Goal: Task Accomplishment & Management: Complete application form

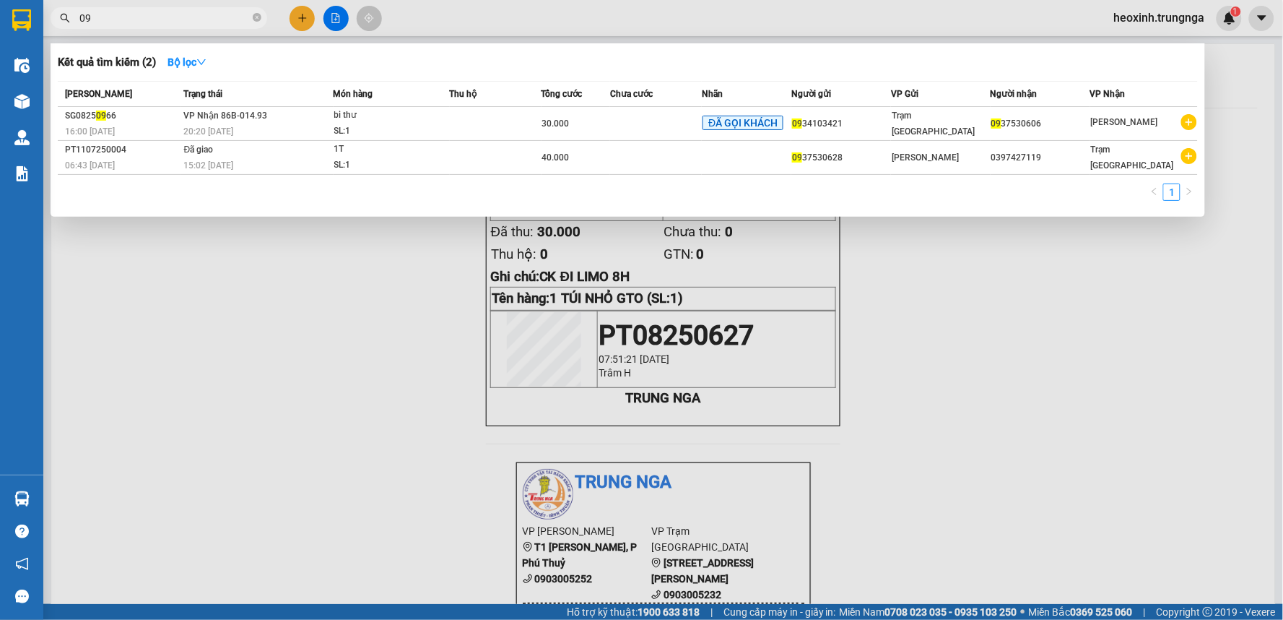
type input "0"
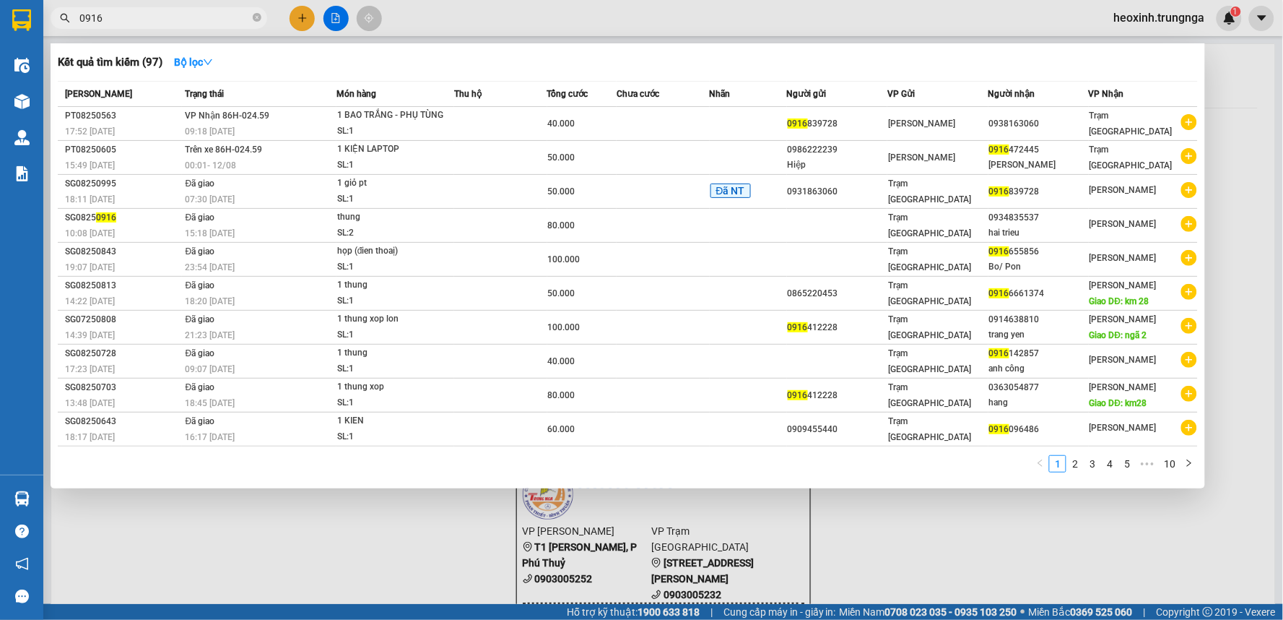
type input "0916"
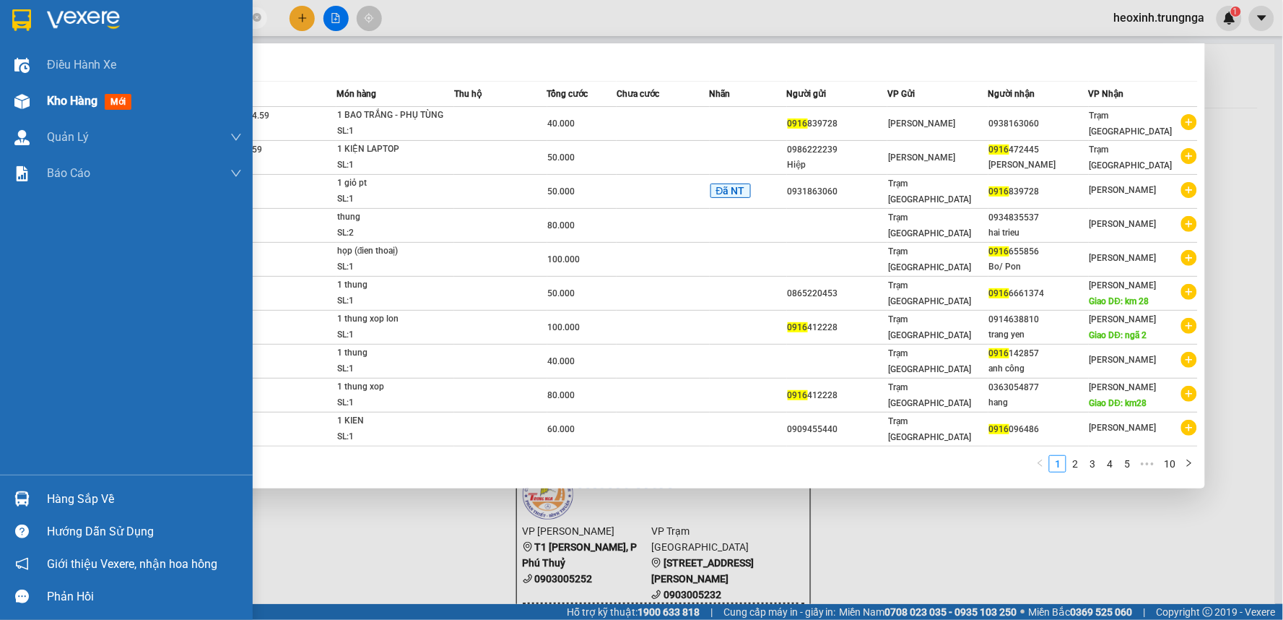
click at [106, 104] on span "mới" at bounding box center [118, 102] width 27 height 16
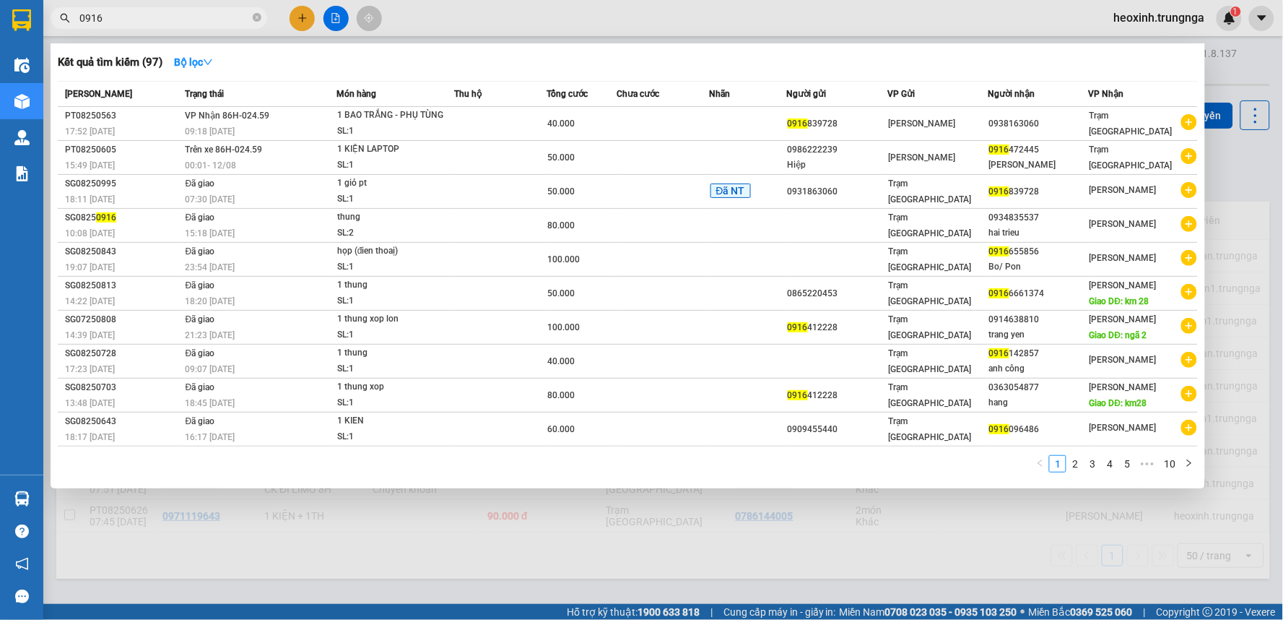
click at [301, 16] on div at bounding box center [641, 310] width 1283 height 620
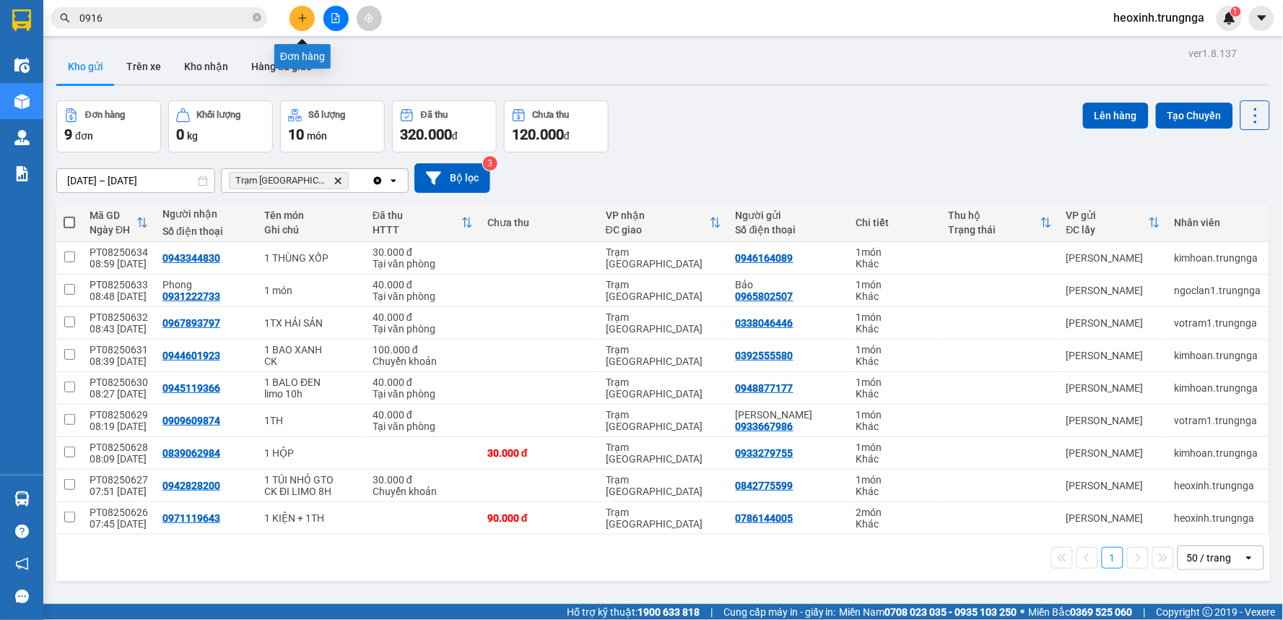
click at [304, 17] on icon "plus" at bounding box center [302, 17] width 8 height 1
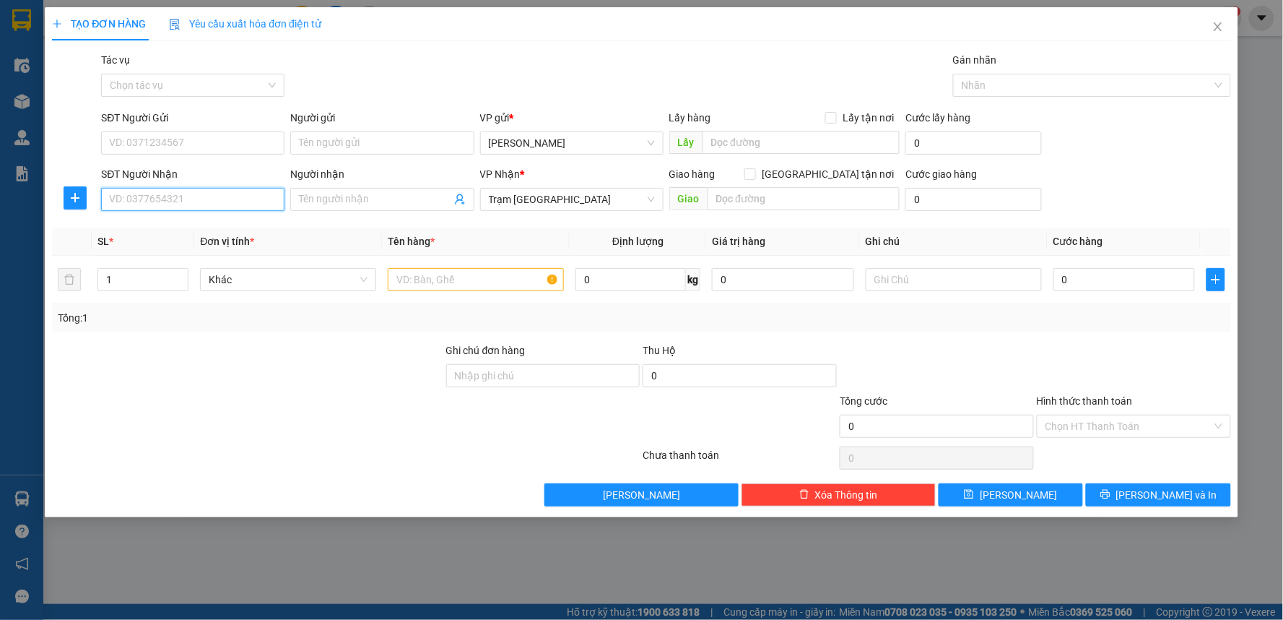
click at [149, 200] on input "SĐT Người Nhận" at bounding box center [192, 199] width 183 height 23
type input "0987226412"
click at [161, 231] on div "0987226412" at bounding box center [193, 228] width 166 height 16
checkbox input "true"
type input "PHƯỚC KIỂN - NHÀ BÈ"
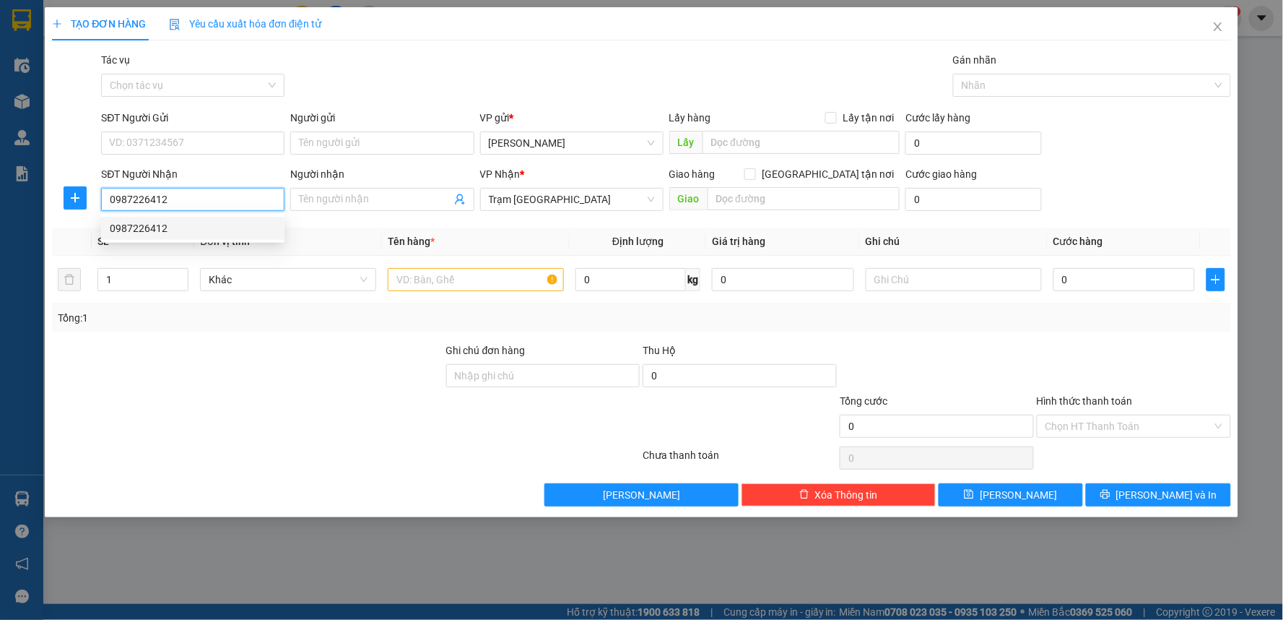
type input "100.000"
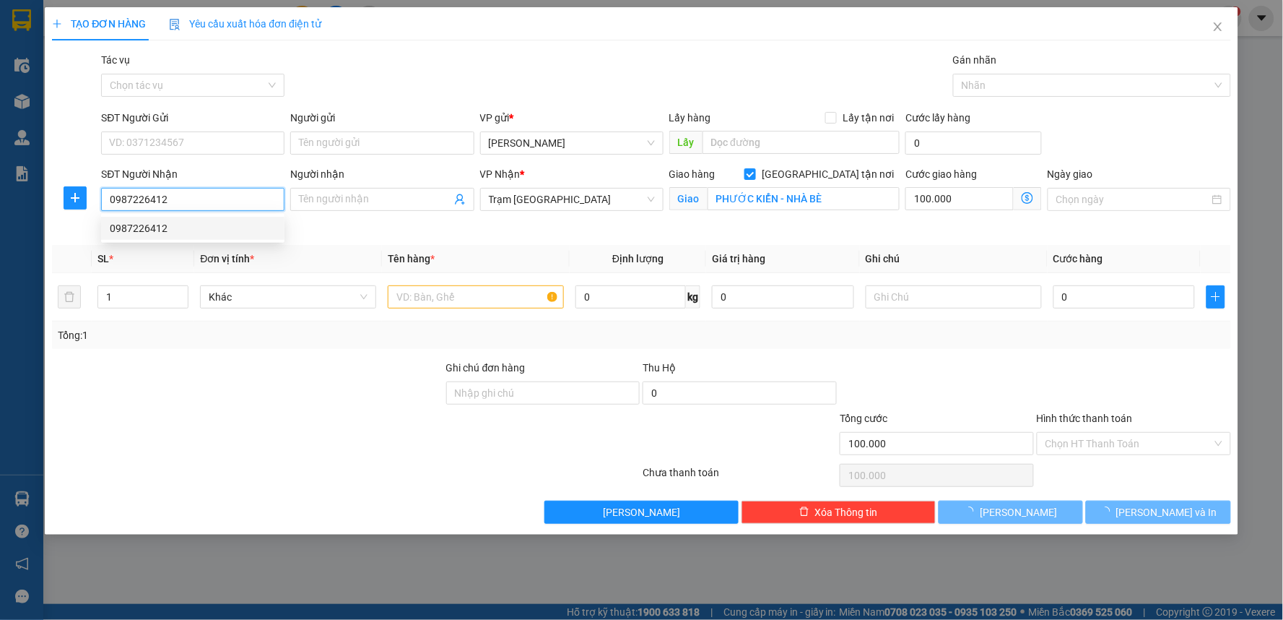
type input "160.000"
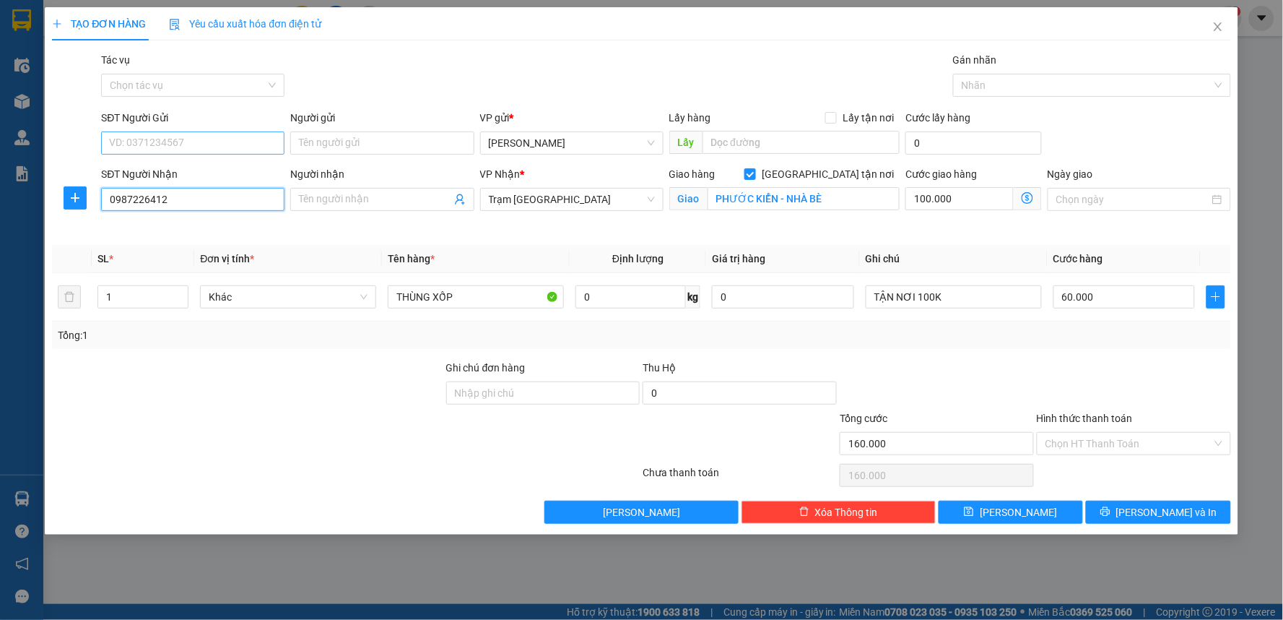
type input "0987226412"
click at [163, 148] on input "SĐT Người Gửi" at bounding box center [192, 142] width 183 height 23
click at [178, 172] on div "0916677740" at bounding box center [193, 172] width 166 height 16
type input "0916677740"
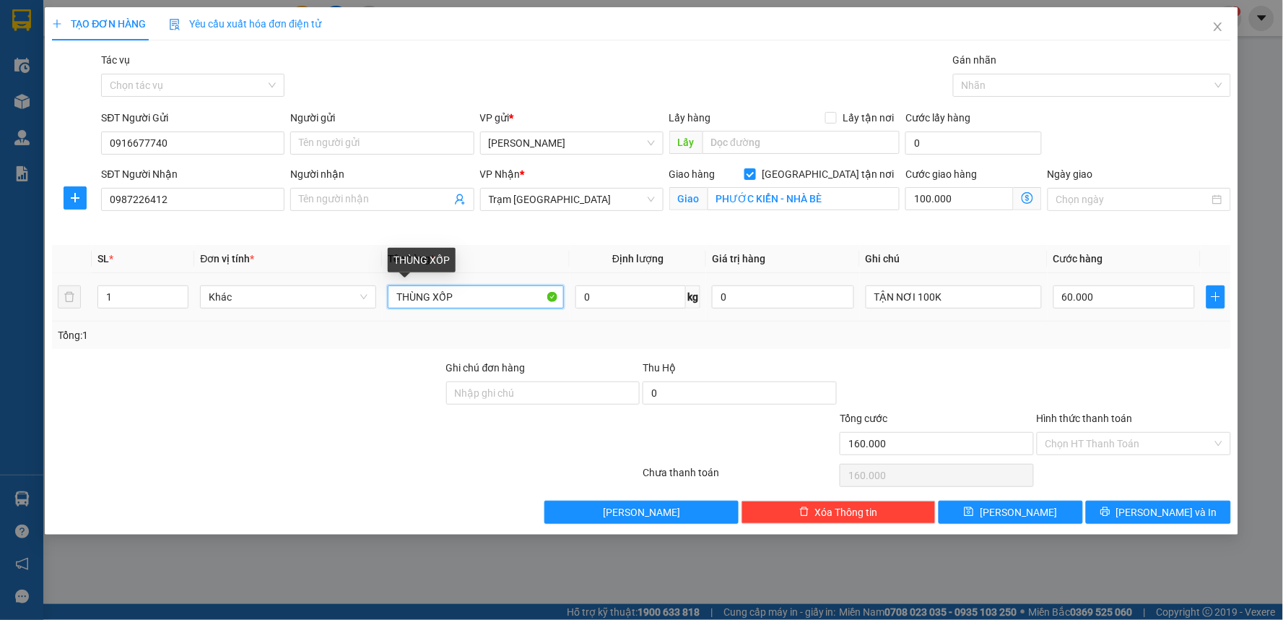
click at [398, 300] on input "THÙNG XỐP" at bounding box center [476, 296] width 176 height 23
type input "1THÙNG XỐP"
click at [547, 343] on div "Tổng: 1" at bounding box center [641, 334] width 1179 height 27
click at [1095, 448] on input "Hình thức thanh toán" at bounding box center [1129, 444] width 167 height 22
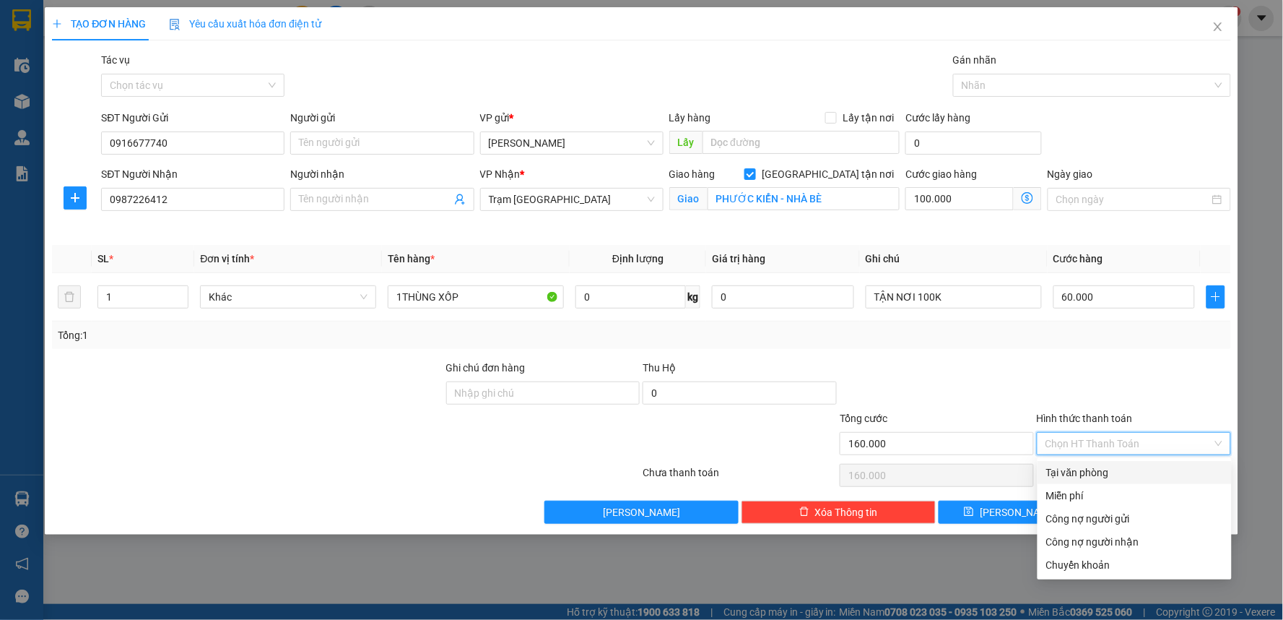
click at [1095, 473] on div "Tại văn phòng" at bounding box center [1134, 472] width 177 height 16
type input "0"
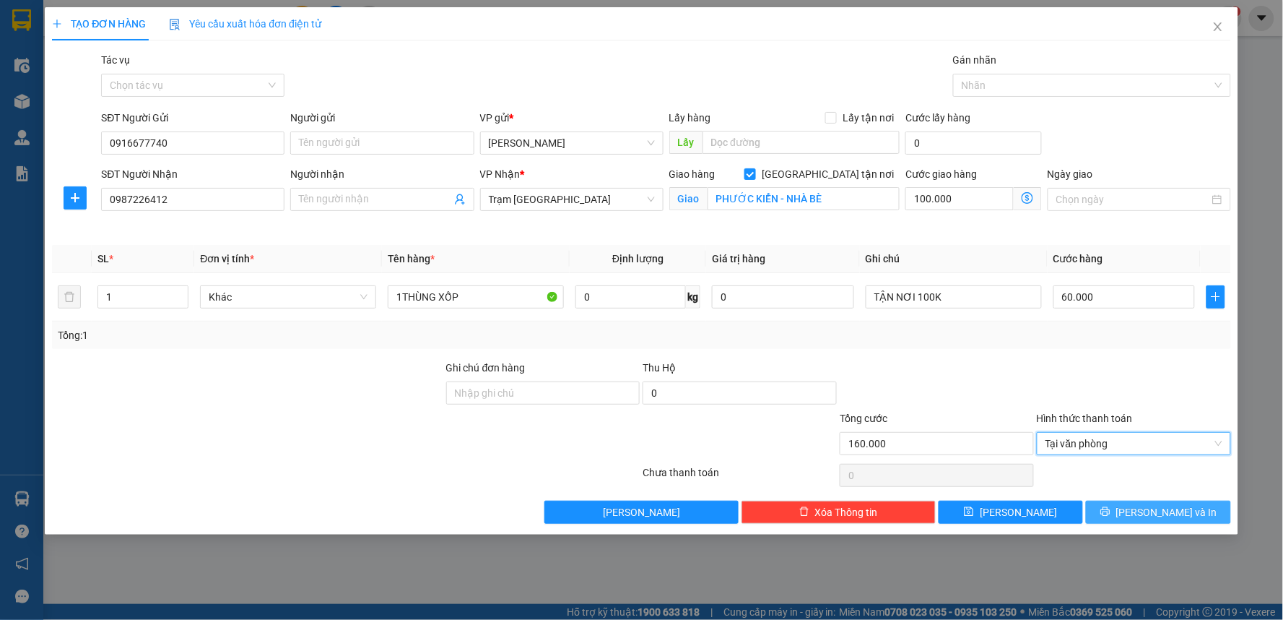
click at [1110, 516] on icon "printer" at bounding box center [1105, 511] width 9 height 9
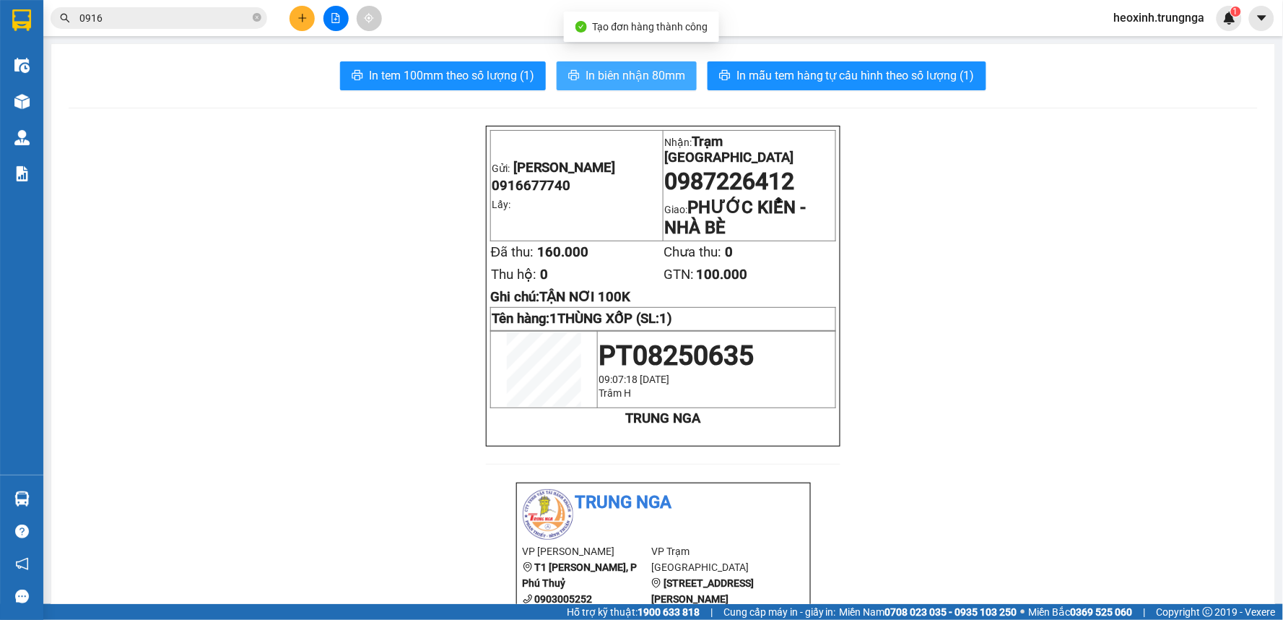
click at [648, 85] on button "In biên nhận 80mm" at bounding box center [627, 75] width 140 height 29
click at [607, 74] on span "In biên nhận 80mm" at bounding box center [636, 75] width 100 height 18
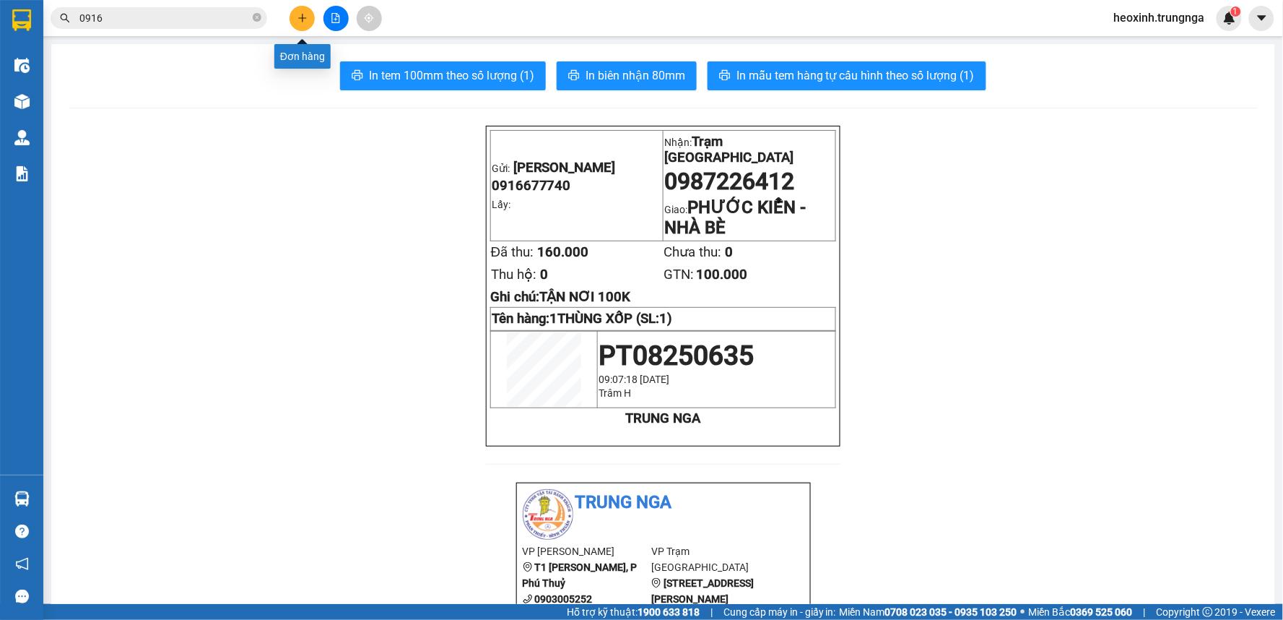
click at [305, 17] on icon "plus" at bounding box center [302, 17] width 8 height 1
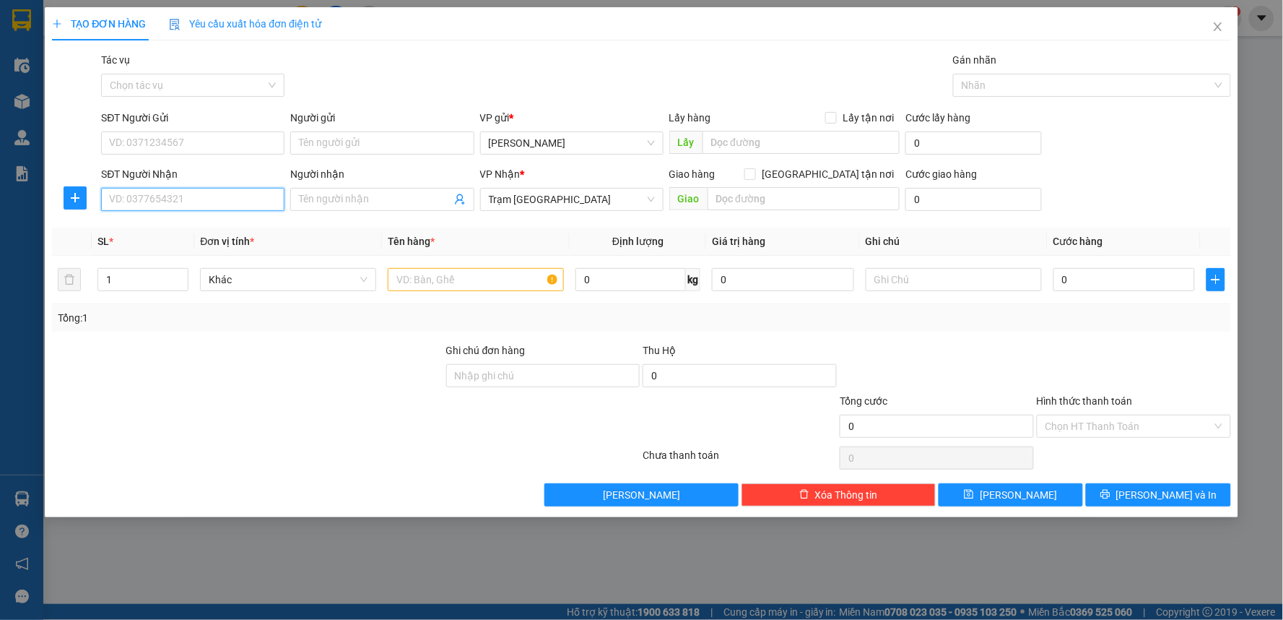
click at [186, 199] on input "SĐT Người Nhận" at bounding box center [192, 199] width 183 height 23
click at [194, 210] on input "SĐT Người Nhận" at bounding box center [192, 199] width 183 height 23
type input "0388483860"
click at [179, 142] on input "SĐT Người Gửi" at bounding box center [192, 142] width 183 height 23
type input "0902881382"
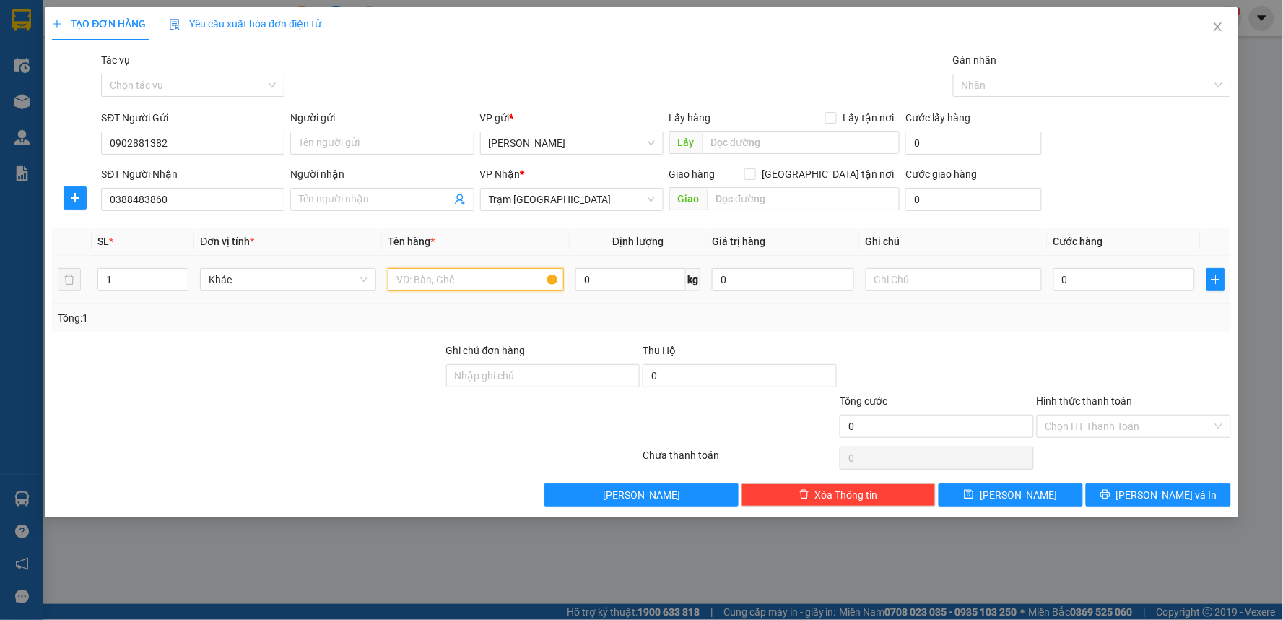
click at [482, 269] on input "text" at bounding box center [476, 279] width 176 height 23
type input "1TX"
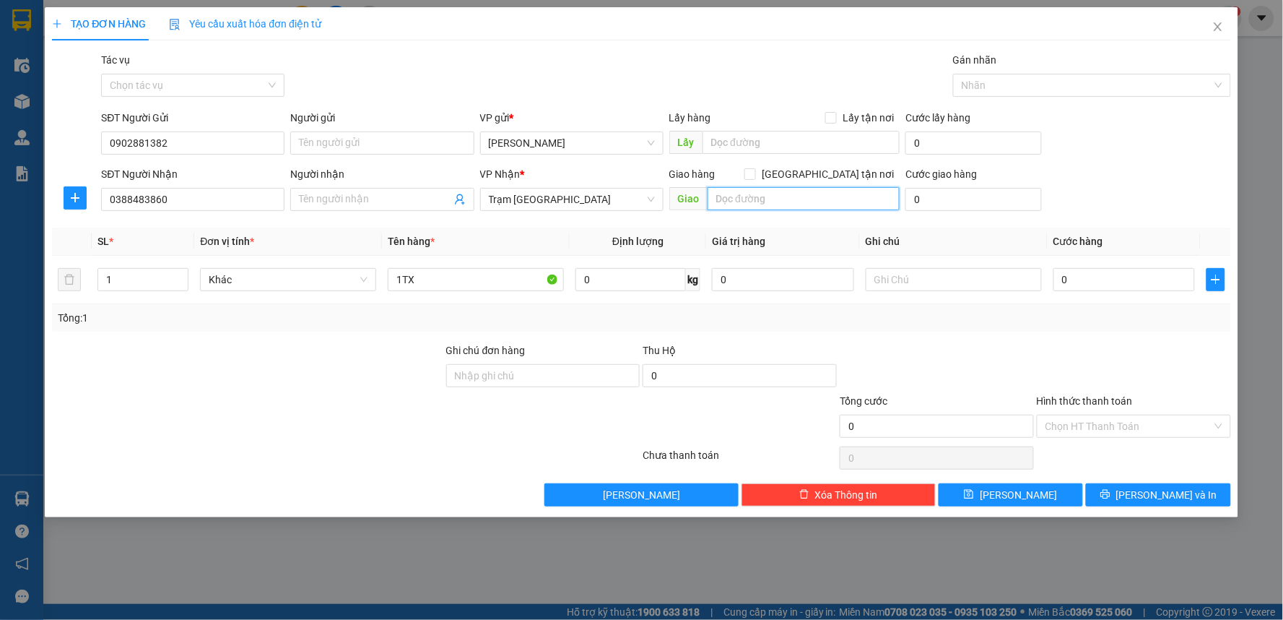
click at [804, 196] on input "text" at bounding box center [804, 198] width 193 height 23
click at [755, 171] on input "[GEOGRAPHIC_DATA] tận nơi" at bounding box center [750, 173] width 10 height 10
checkbox input "true"
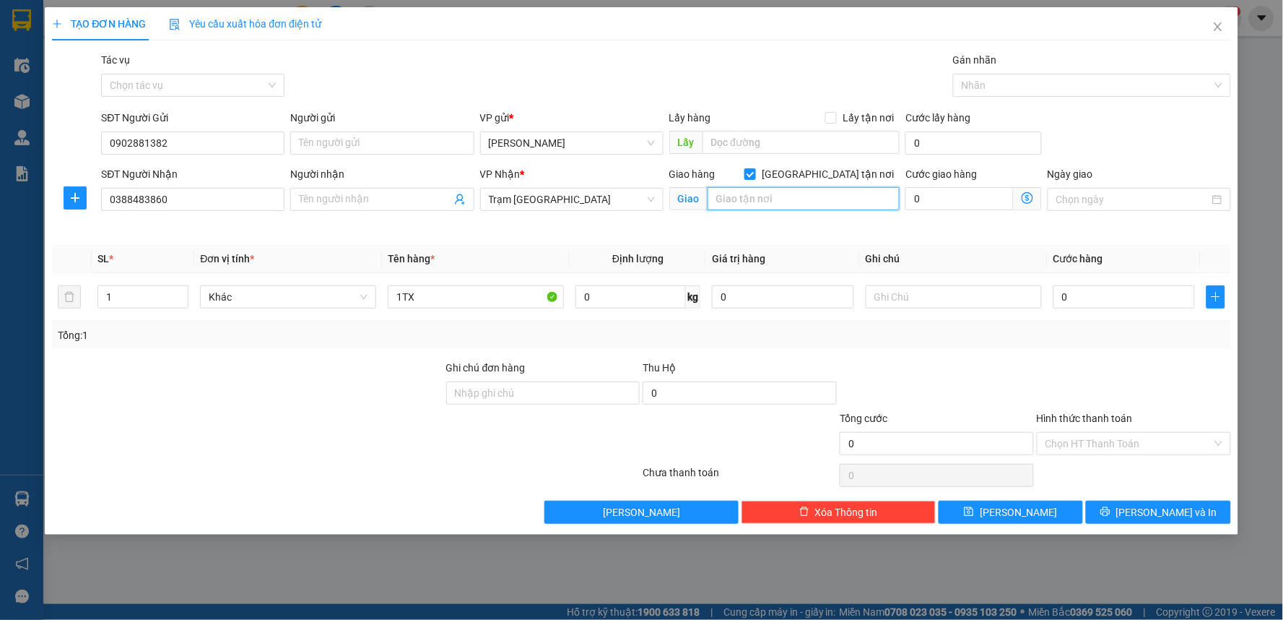
click at [761, 207] on input "text" at bounding box center [804, 198] width 193 height 23
type input "114/156 [PERSON_NAME] - Gò Vấp"
click at [959, 204] on input "0" at bounding box center [960, 198] width 108 height 23
type input "1"
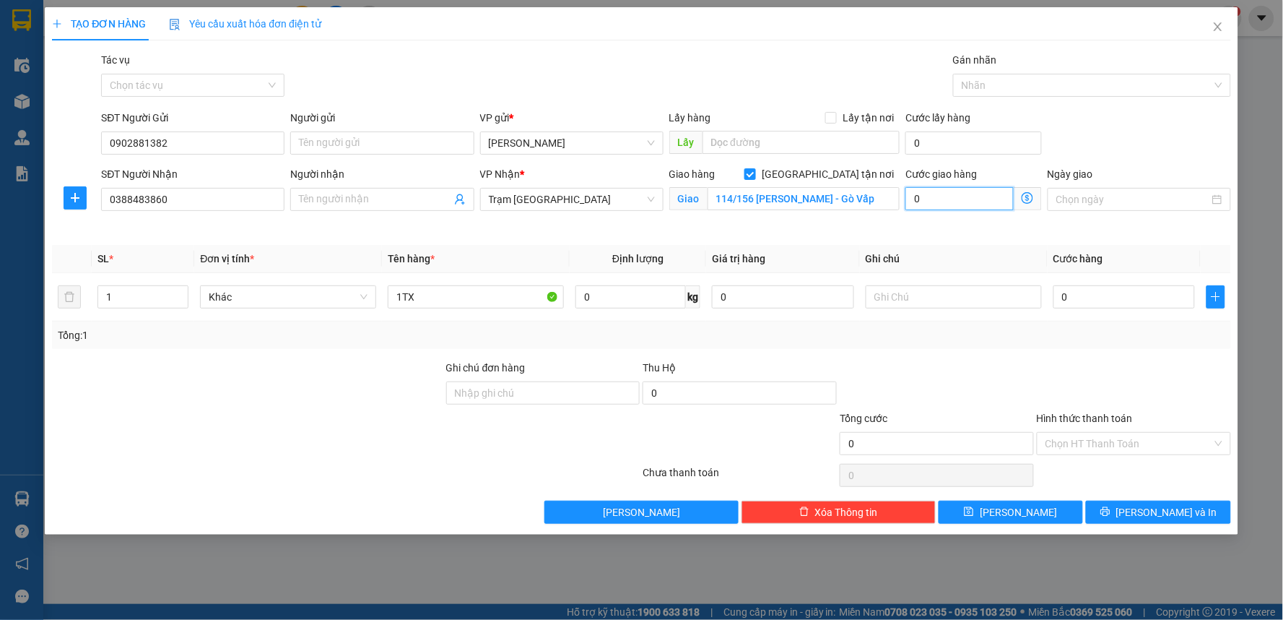
type input "1"
type input "10"
type input "100"
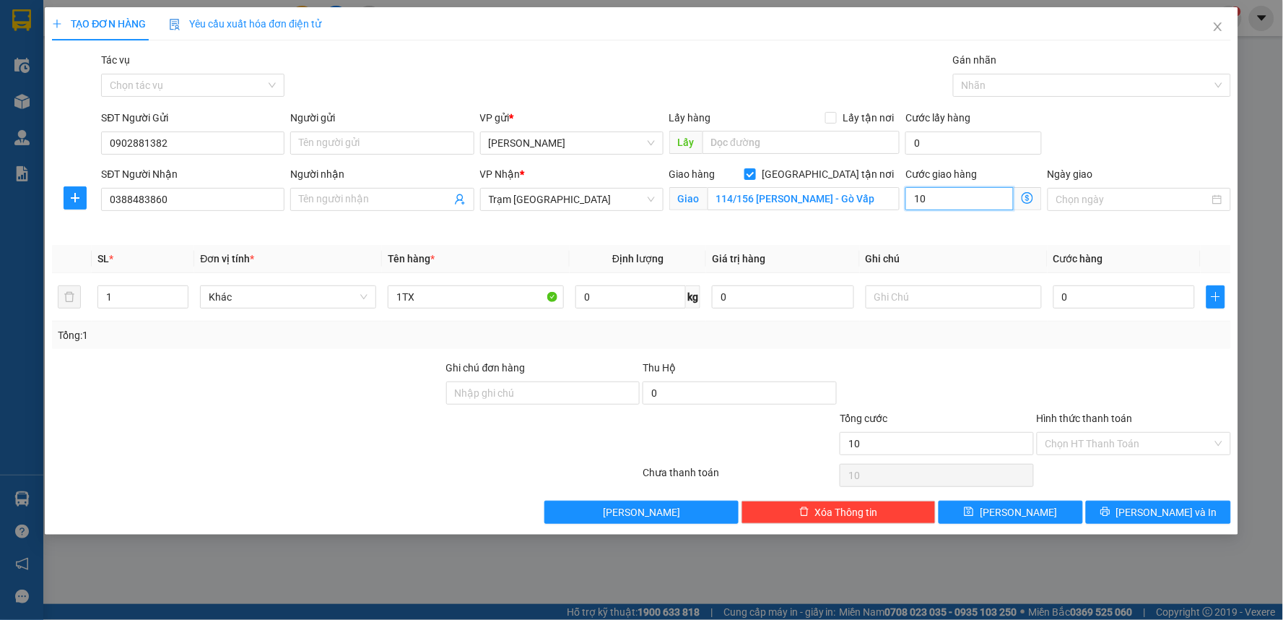
type input "100"
type input "100.000"
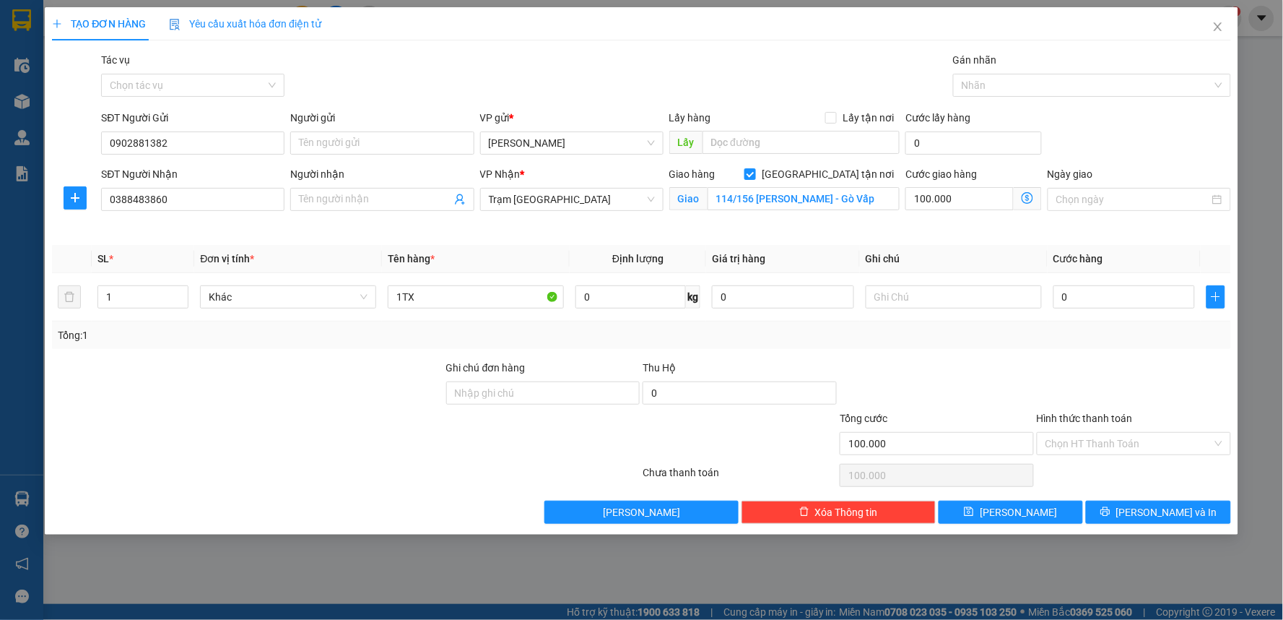
drag, startPoint x: 911, startPoint y: 220, endPoint x: 936, endPoint y: 228, distance: 25.8
click at [911, 220] on div "Cước giao hàng 100.000" at bounding box center [974, 200] width 142 height 68
click at [1102, 302] on input "0" at bounding box center [1125, 296] width 142 height 23
type input "6"
type input "100.006"
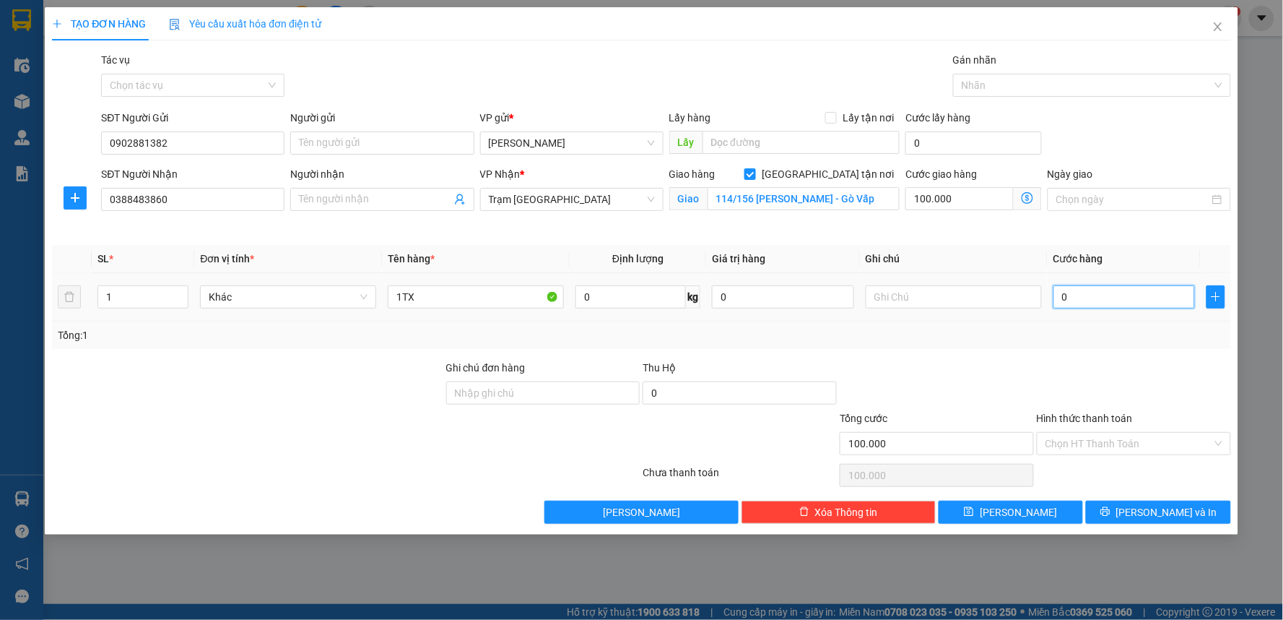
type input "100.006"
type input "60"
type input "100.060"
type input "60.000"
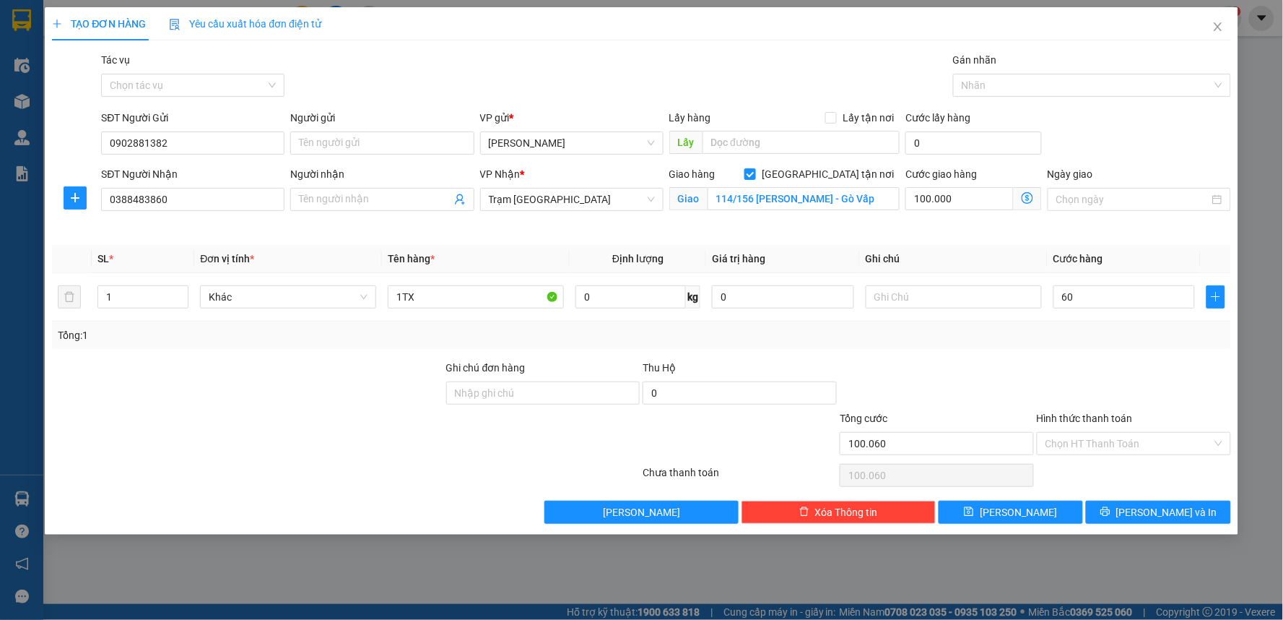
type input "160.000"
click at [1080, 355] on div "Transit Pickup Surcharge Ids Transit Deliver Surcharge Ids Transit Deliver Surc…" at bounding box center [641, 288] width 1179 height 472
click at [1095, 439] on input "Hình thức thanh toán" at bounding box center [1129, 444] width 167 height 22
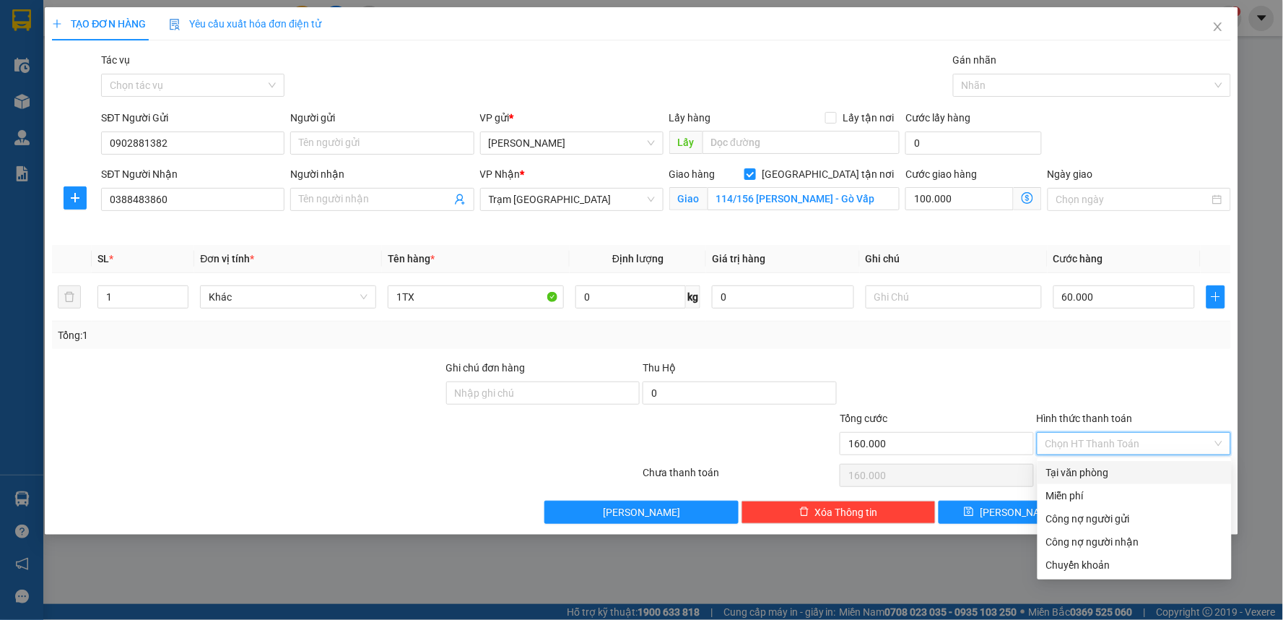
click at [1063, 469] on div "Tại văn phòng" at bounding box center [1134, 472] width 177 height 16
type input "0"
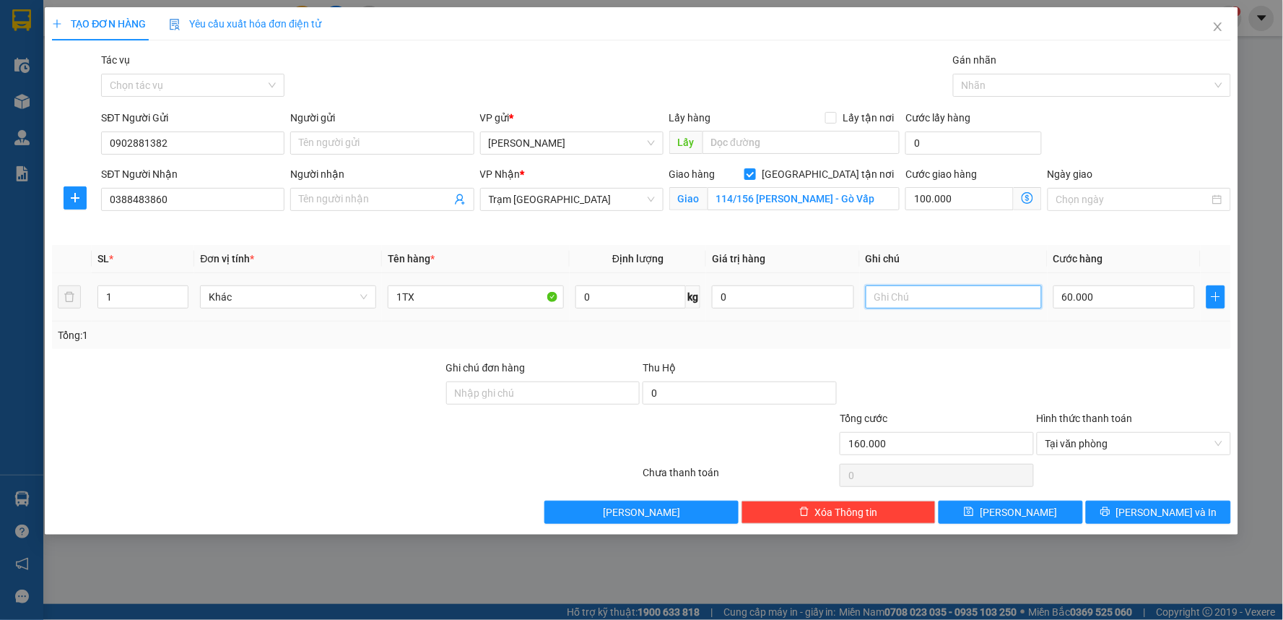
click at [915, 297] on input "text" at bounding box center [954, 296] width 176 height 23
type input "t"
type input "TẬN NƠI 100K"
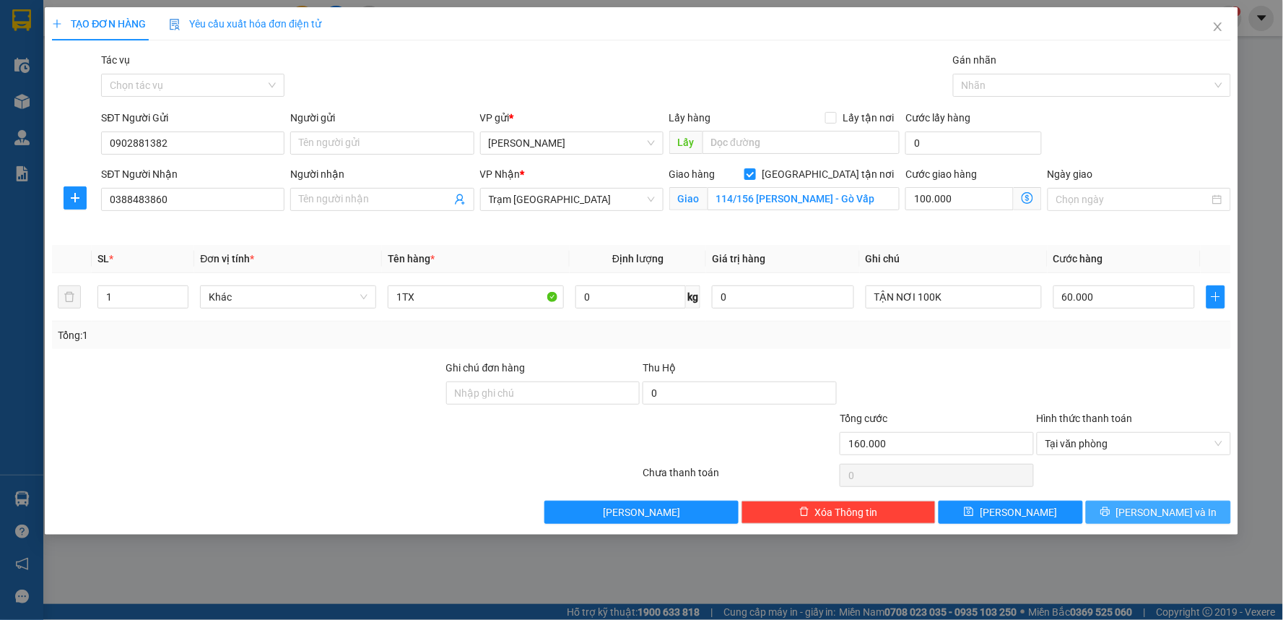
click at [1123, 511] on button "[PERSON_NAME] và In" at bounding box center [1158, 511] width 145 height 23
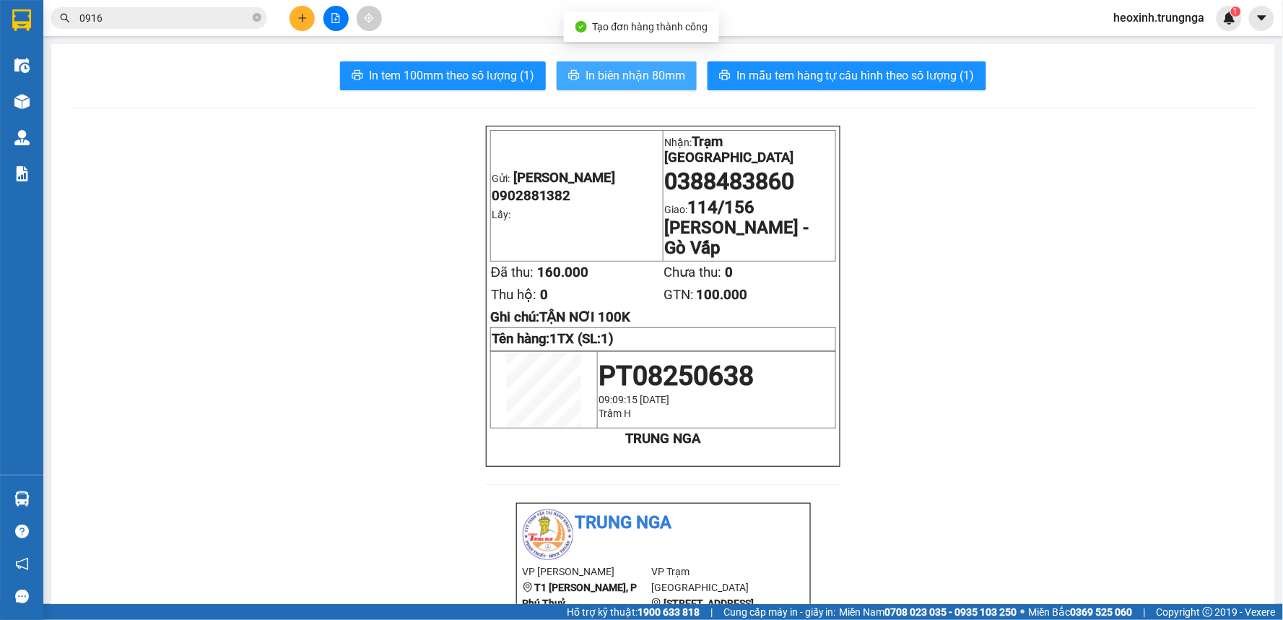
click at [627, 79] on span "In biên nhận 80mm" at bounding box center [636, 75] width 100 height 18
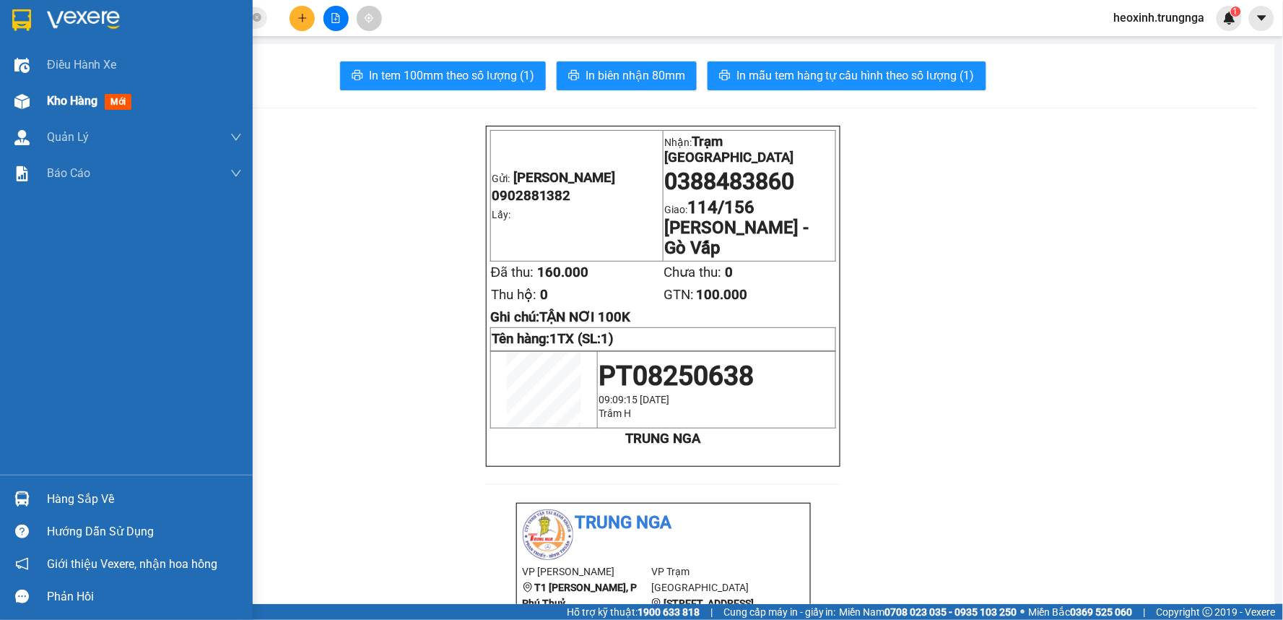
click at [53, 97] on span "Kho hàng" at bounding box center [72, 101] width 51 height 14
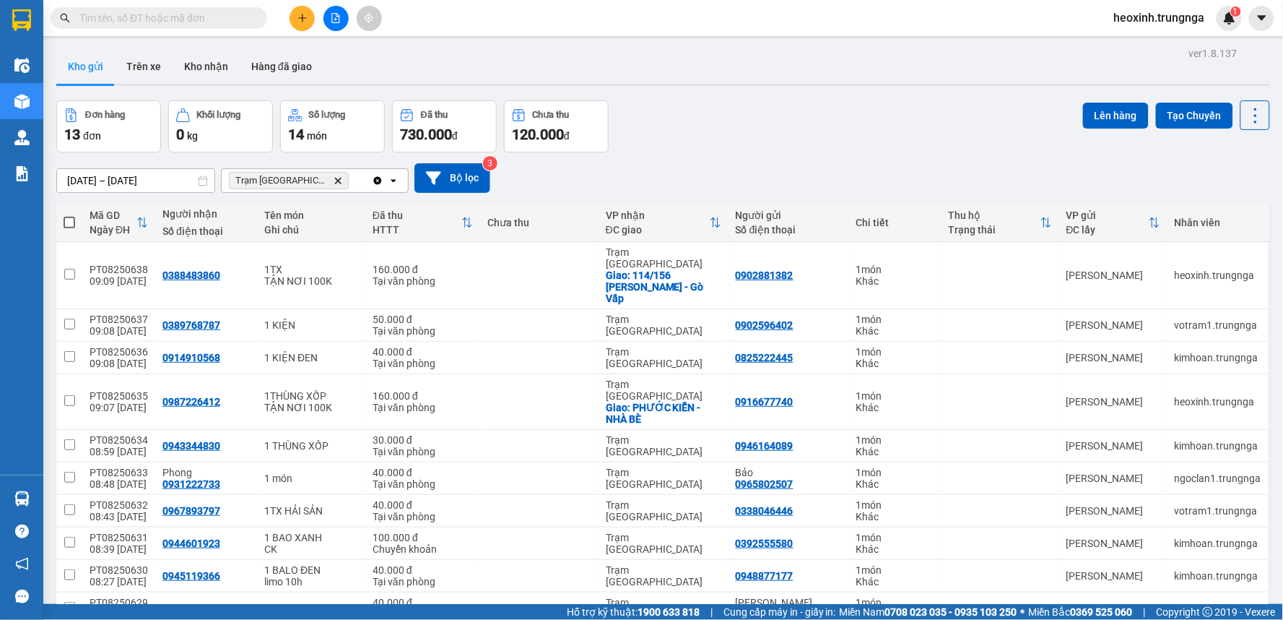
click at [170, 26] on span at bounding box center [159, 18] width 217 height 22
click at [170, 10] on input "text" at bounding box center [164, 18] width 170 height 16
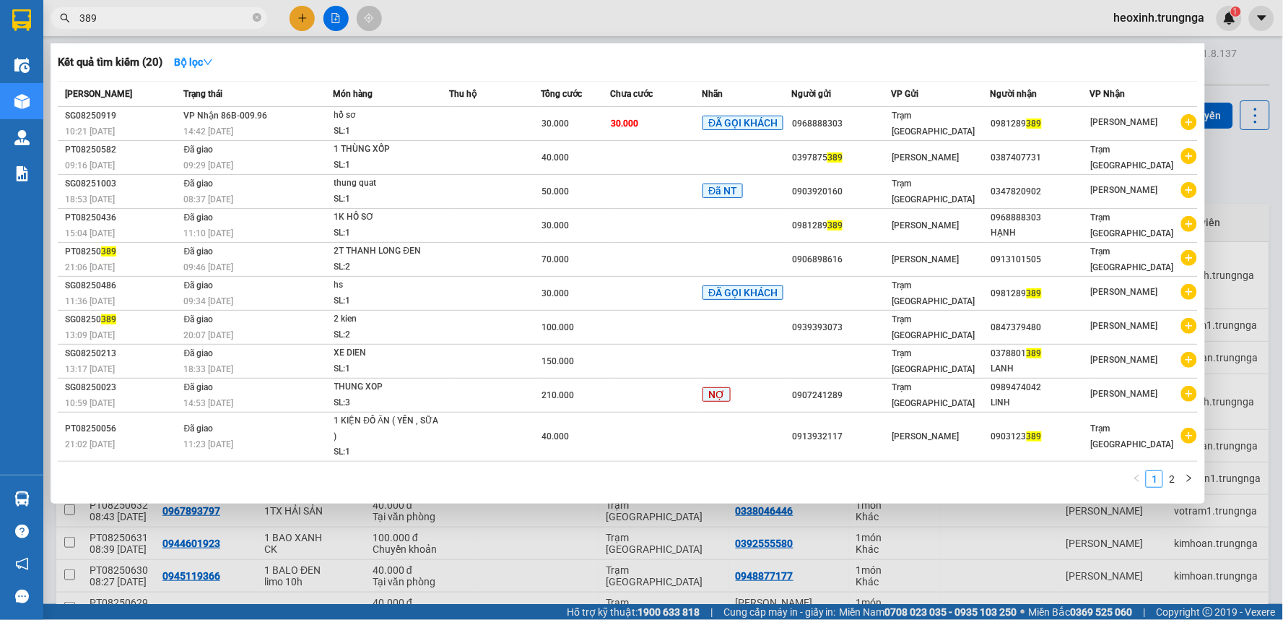
type input "389"
click at [299, 19] on div at bounding box center [641, 310] width 1283 height 620
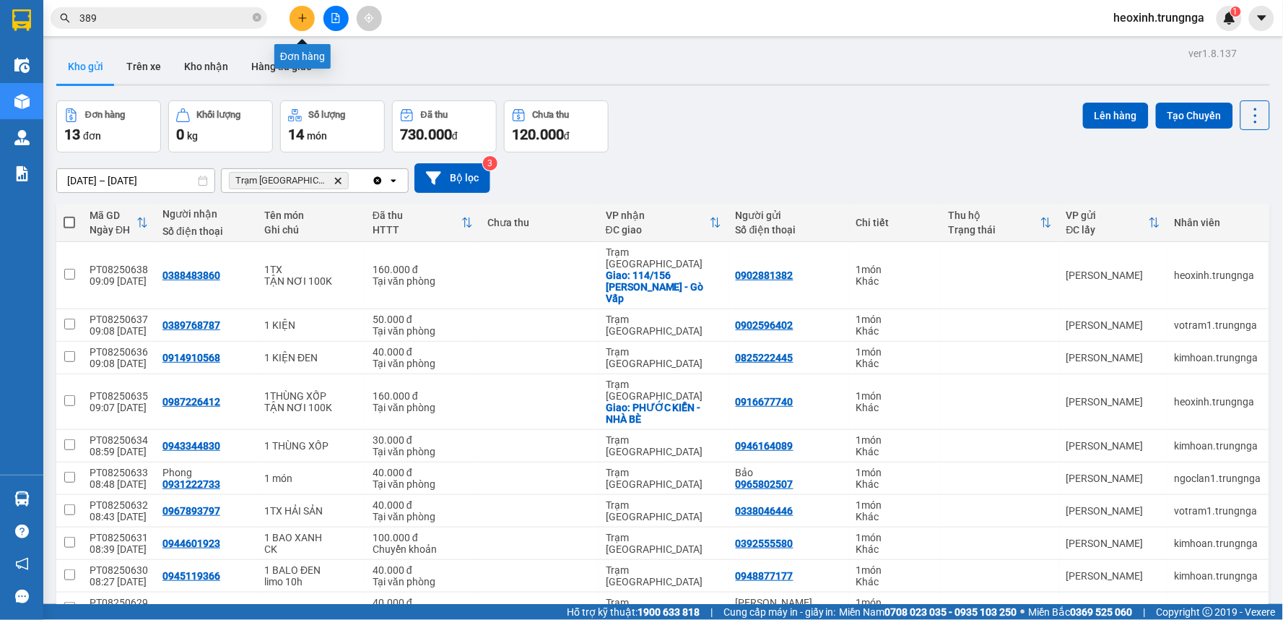
click at [298, 13] on icon "plus" at bounding box center [303, 18] width 10 height 10
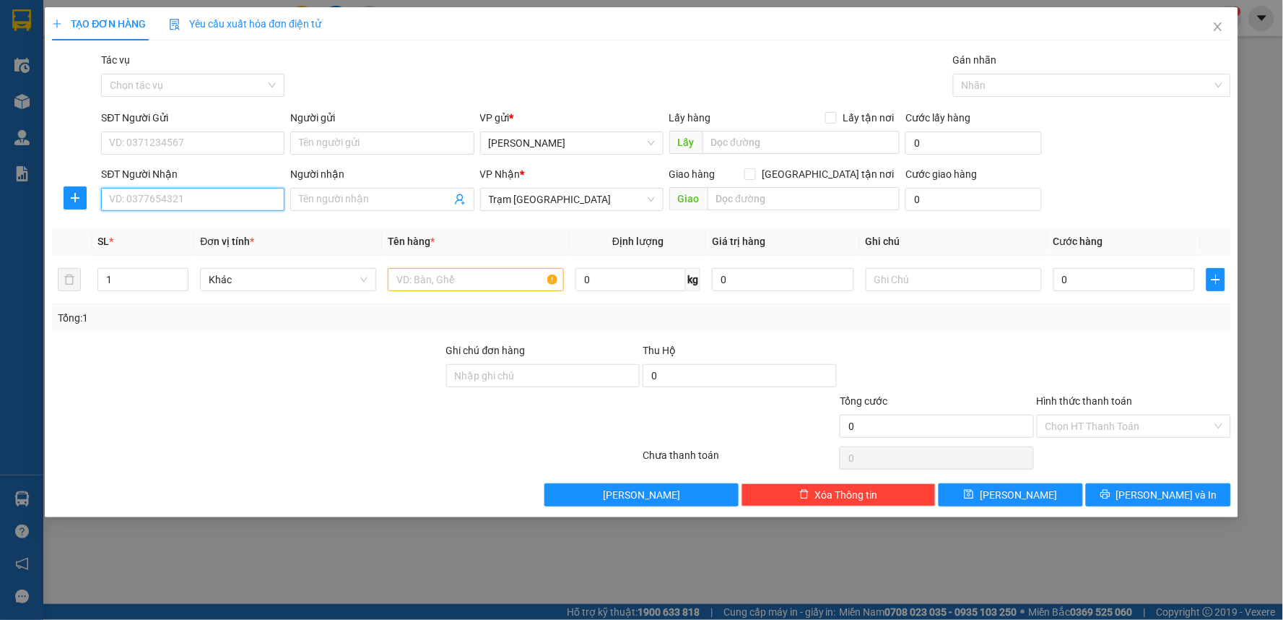
click at [184, 203] on input "SĐT Người Nhận" at bounding box center [192, 199] width 183 height 23
type input "0906388831"
click at [219, 235] on div "0906388831 - Chị Nhi" at bounding box center [193, 228] width 166 height 16
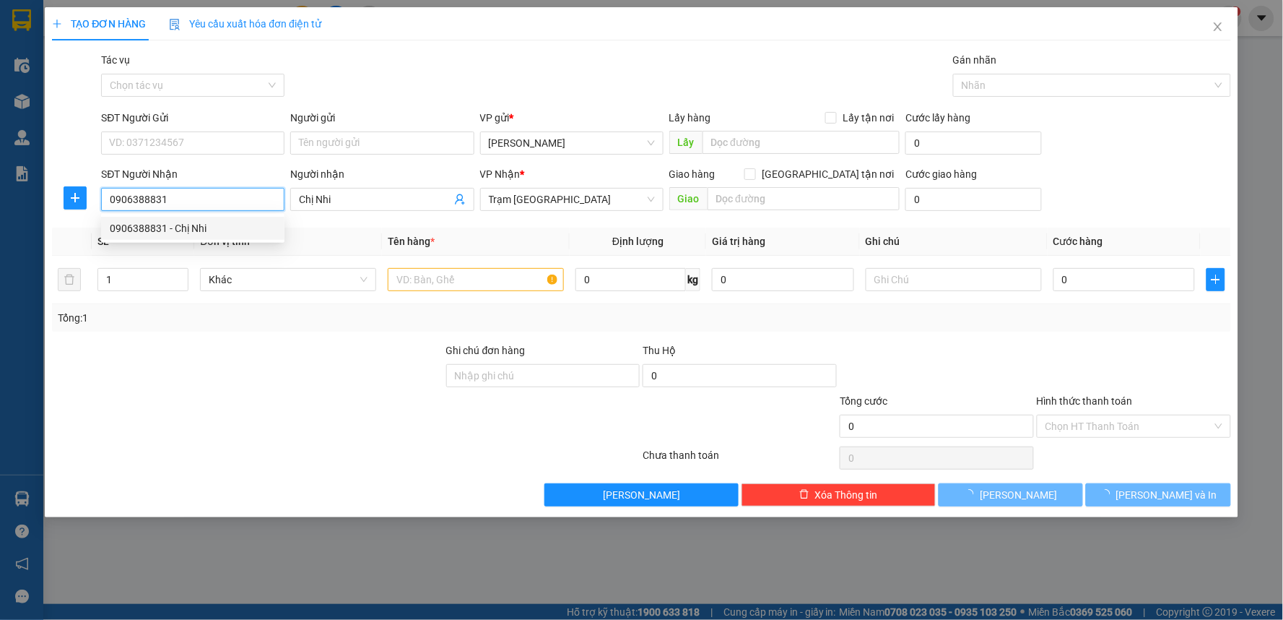
type input "Chị Nhi"
type input "30.000"
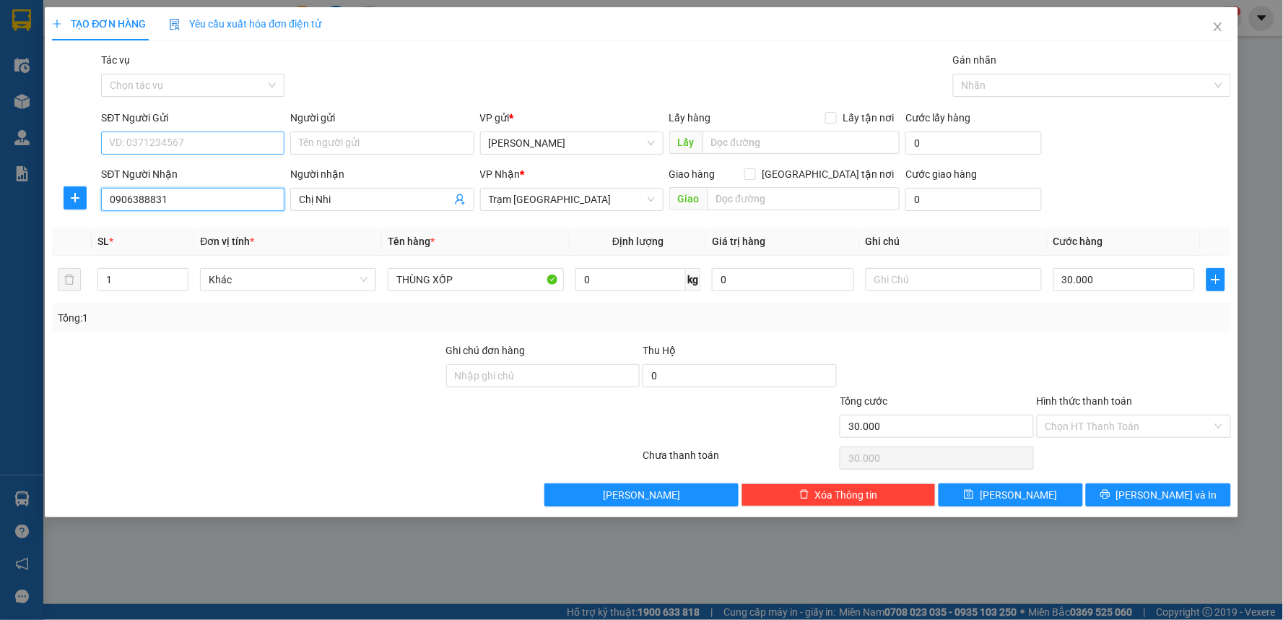
type input "0906388831"
click at [207, 145] on input "SĐT Người Gửi" at bounding box center [192, 142] width 183 height 23
click at [207, 174] on div "0908991617" at bounding box center [193, 172] width 166 height 16
type input "0908991617"
click at [236, 229] on th "Đơn vị tính *" at bounding box center [288, 241] width 188 height 28
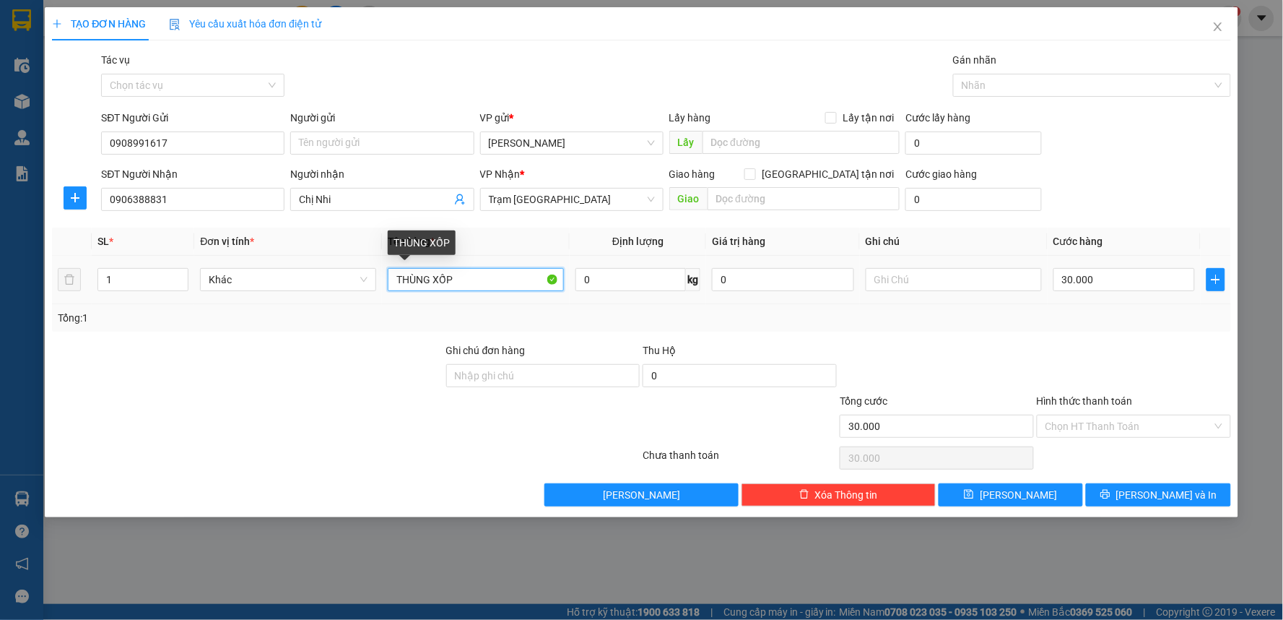
click at [397, 283] on input "THÙNG XỐP" at bounding box center [476, 279] width 176 height 23
type input "1THÙNG XỐP"
click at [1064, 423] on input "Hình thức thanh toán" at bounding box center [1129, 426] width 167 height 22
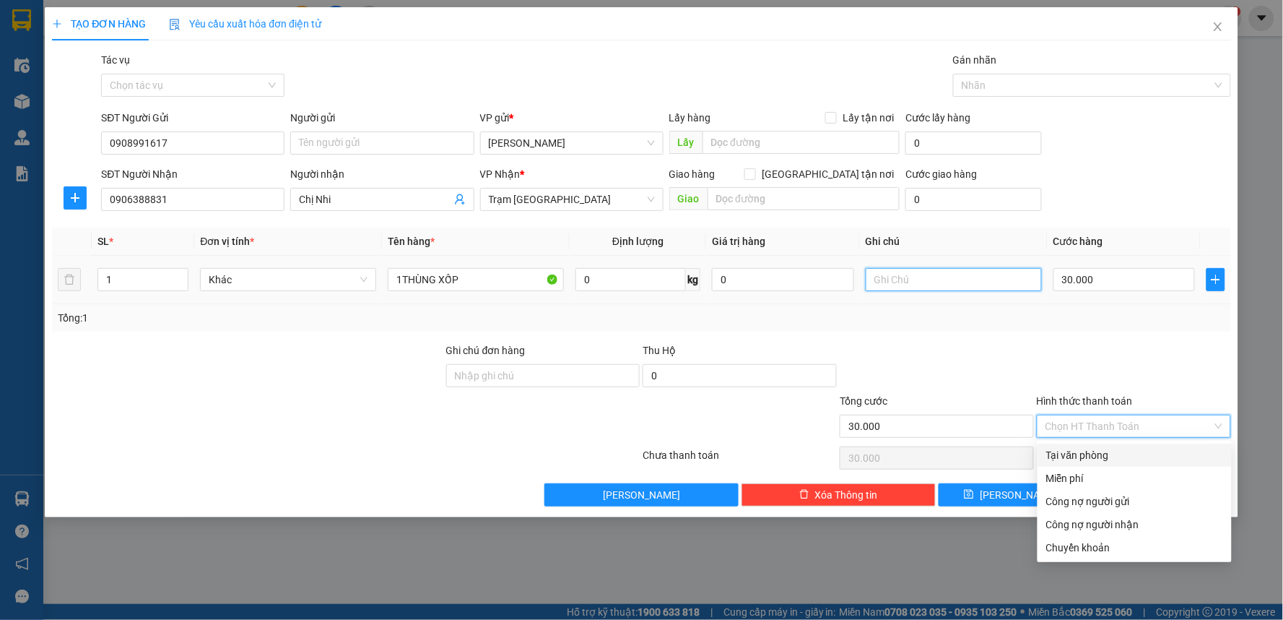
click at [943, 285] on input "text" at bounding box center [954, 279] width 176 height 23
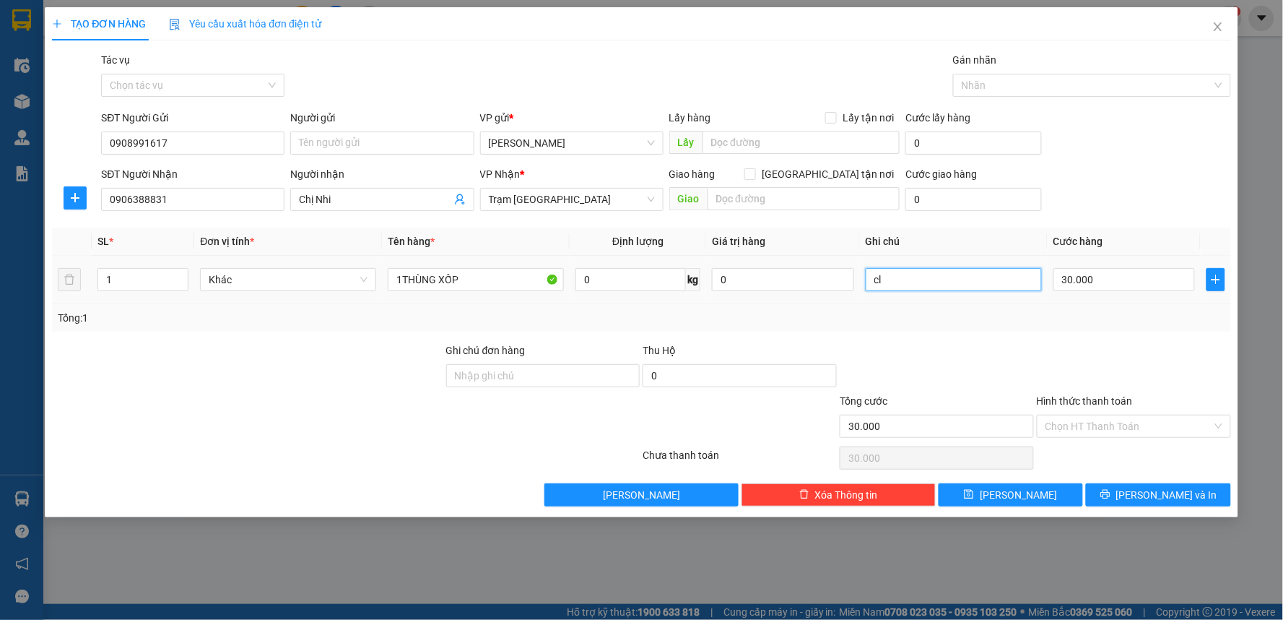
type input "c"
type input "CK"
click at [1150, 416] on input "Hình thức thanh toán" at bounding box center [1129, 426] width 167 height 22
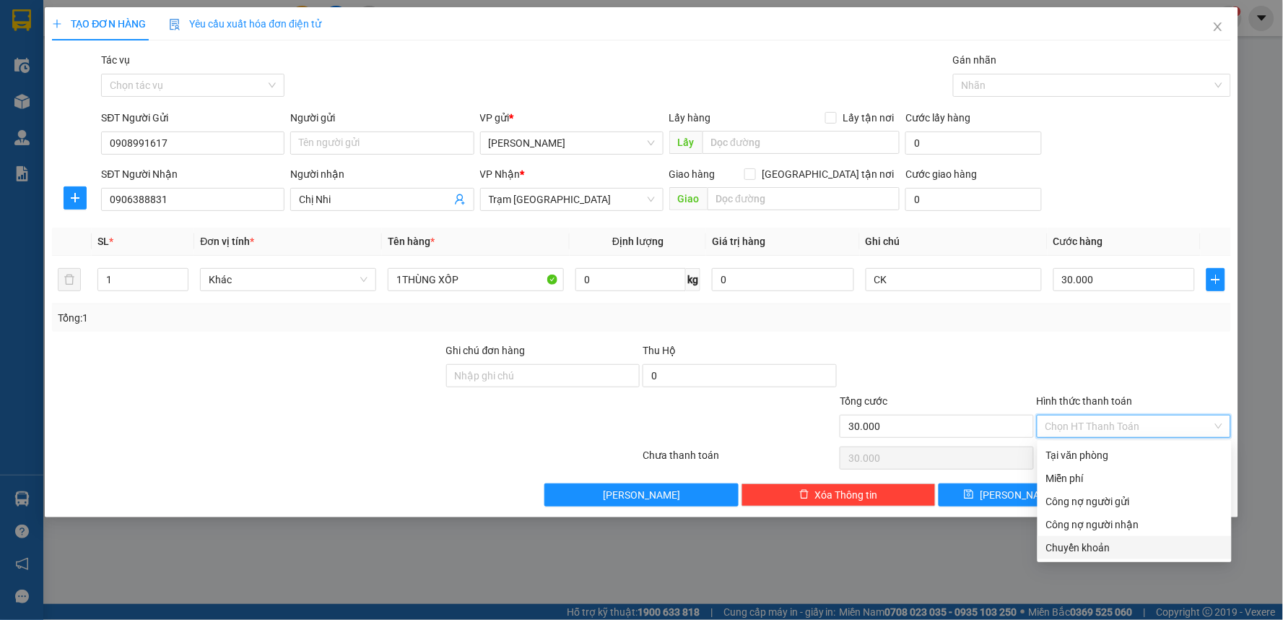
click at [1088, 549] on div "Chuyển khoản" at bounding box center [1134, 547] width 177 height 16
type input "0"
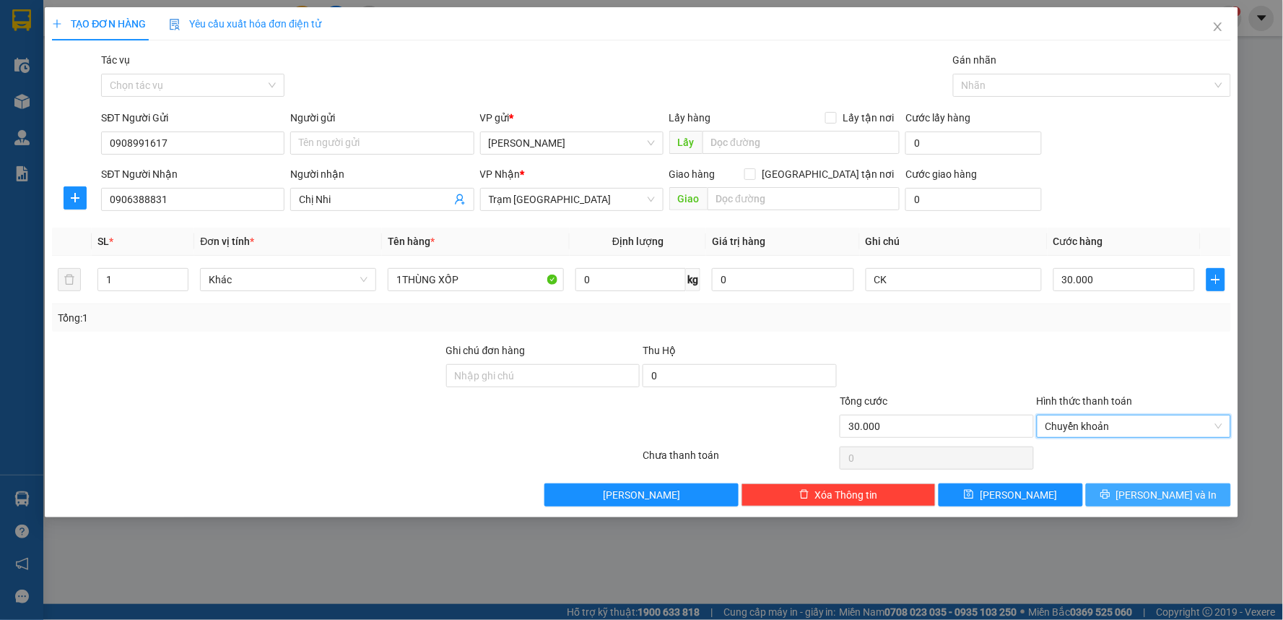
click at [1114, 496] on button "[PERSON_NAME] và In" at bounding box center [1158, 494] width 145 height 23
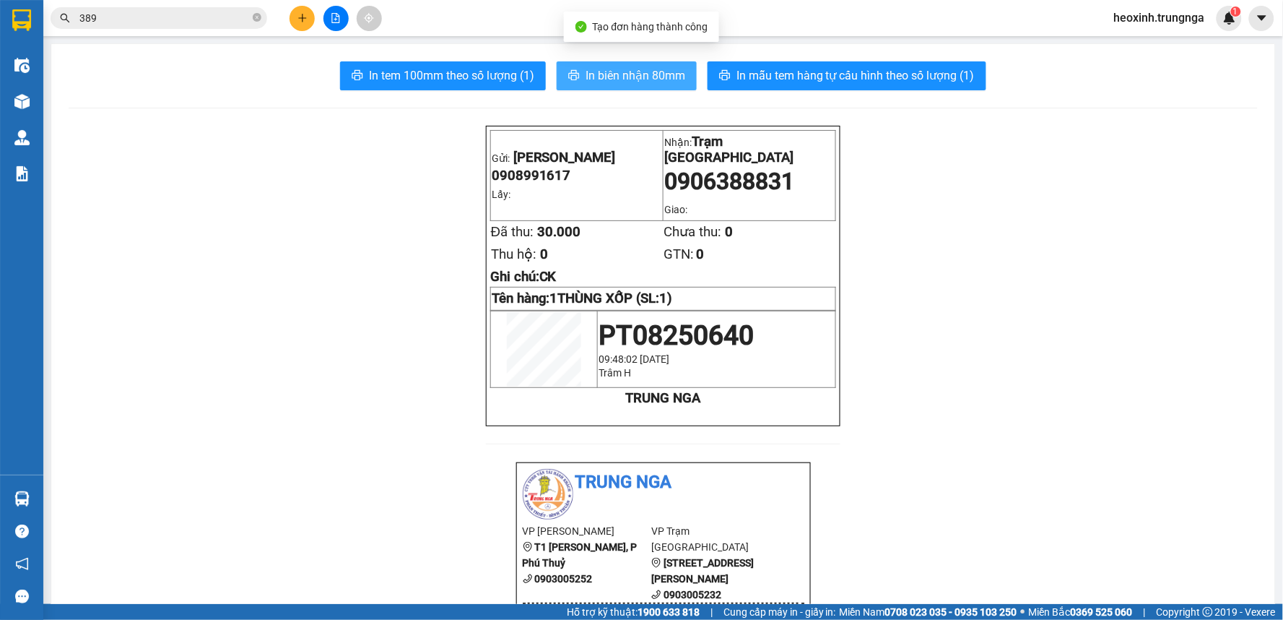
click at [596, 69] on span "In biên nhận 80mm" at bounding box center [636, 75] width 100 height 18
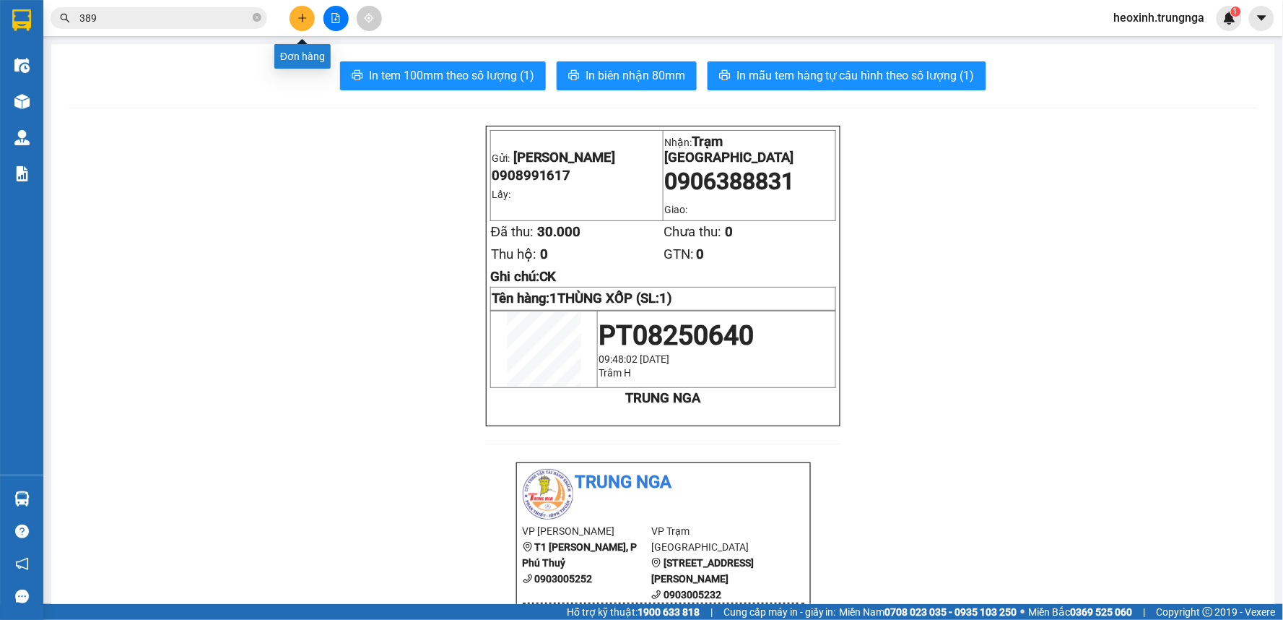
click at [304, 9] on button at bounding box center [302, 18] width 25 height 25
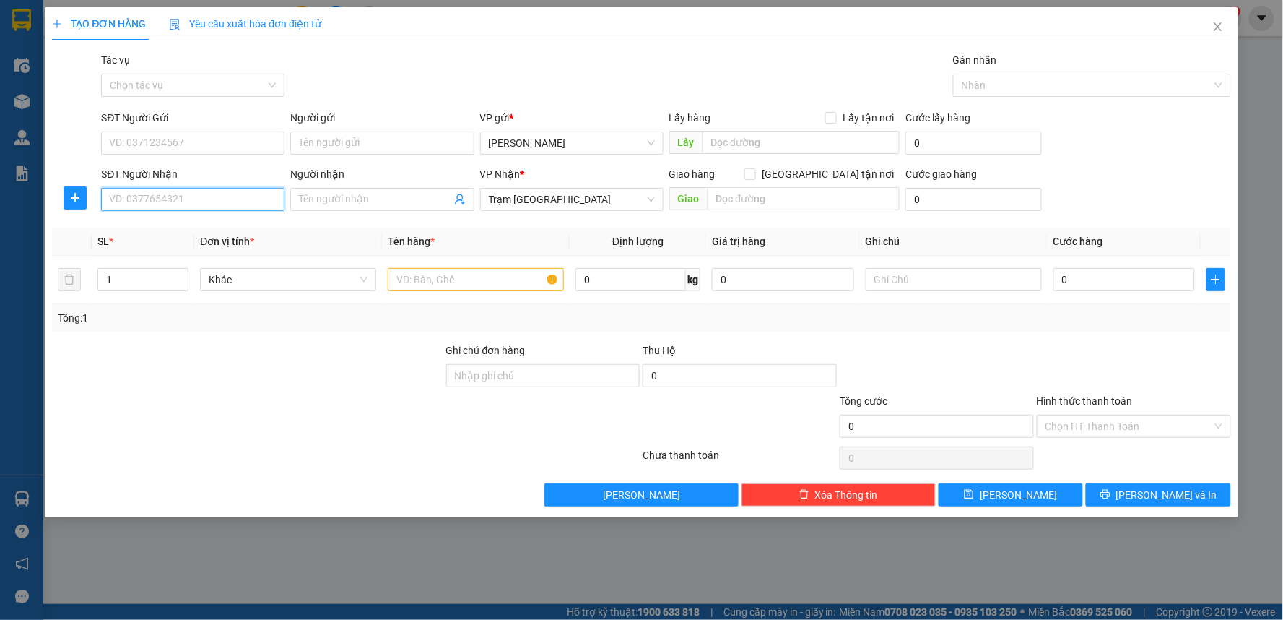
click at [163, 207] on input "SĐT Người Nhận" at bounding box center [192, 199] width 183 height 23
click at [407, 286] on input "text" at bounding box center [476, 279] width 176 height 23
type input "1 HSO"
click at [207, 204] on input "SĐT Người Nhận" at bounding box center [192, 199] width 183 height 23
click at [182, 206] on input "SĐT Người Nhận" at bounding box center [192, 199] width 183 height 23
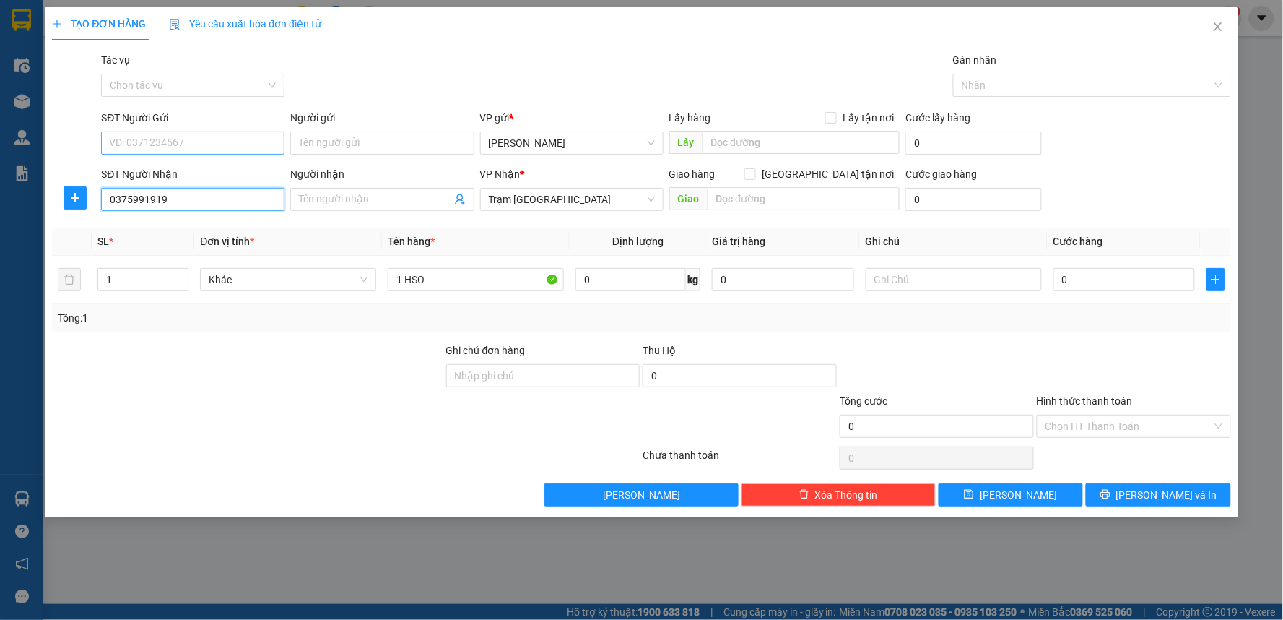
type input "0375991919"
click at [134, 143] on input "SĐT Người Gửi" at bounding box center [192, 142] width 183 height 23
type input "0932261162"
click at [1069, 280] on input "0" at bounding box center [1125, 279] width 142 height 23
type input "3"
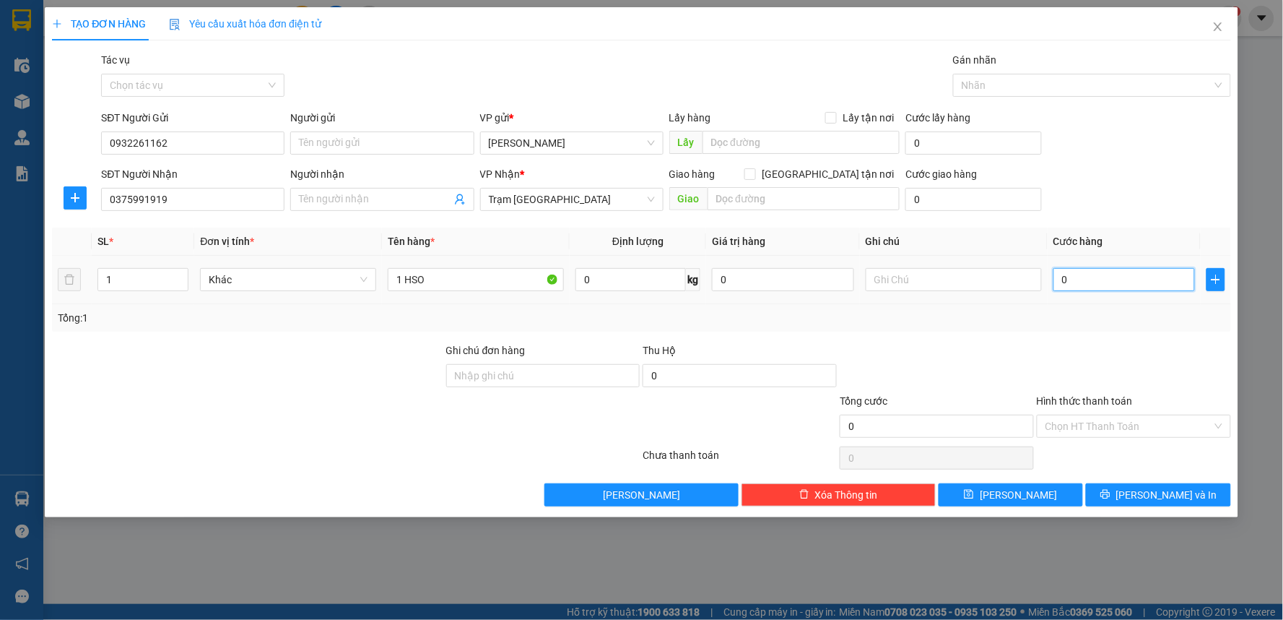
type input "3"
type input "30"
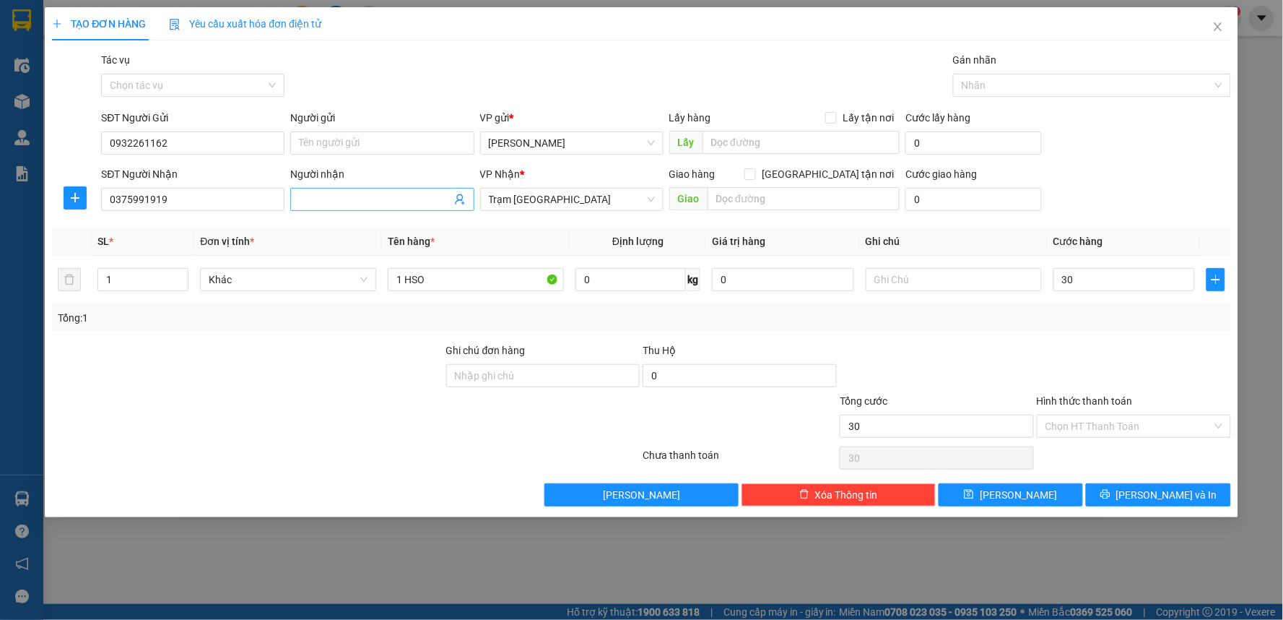
type input "30.000"
click at [341, 191] on input "Người nhận" at bounding box center [375, 199] width 152 height 16
click at [1064, 174] on div "SĐT Người Nhận 0375991919 Người nhận Tên người nhận VP Nhận * Trạm Sài Gòn Giao…" at bounding box center [665, 191] width 1135 height 51
click at [1120, 438] on div "Hình thức thanh toán Chọn HT Thanh Toán" at bounding box center [1134, 418] width 194 height 51
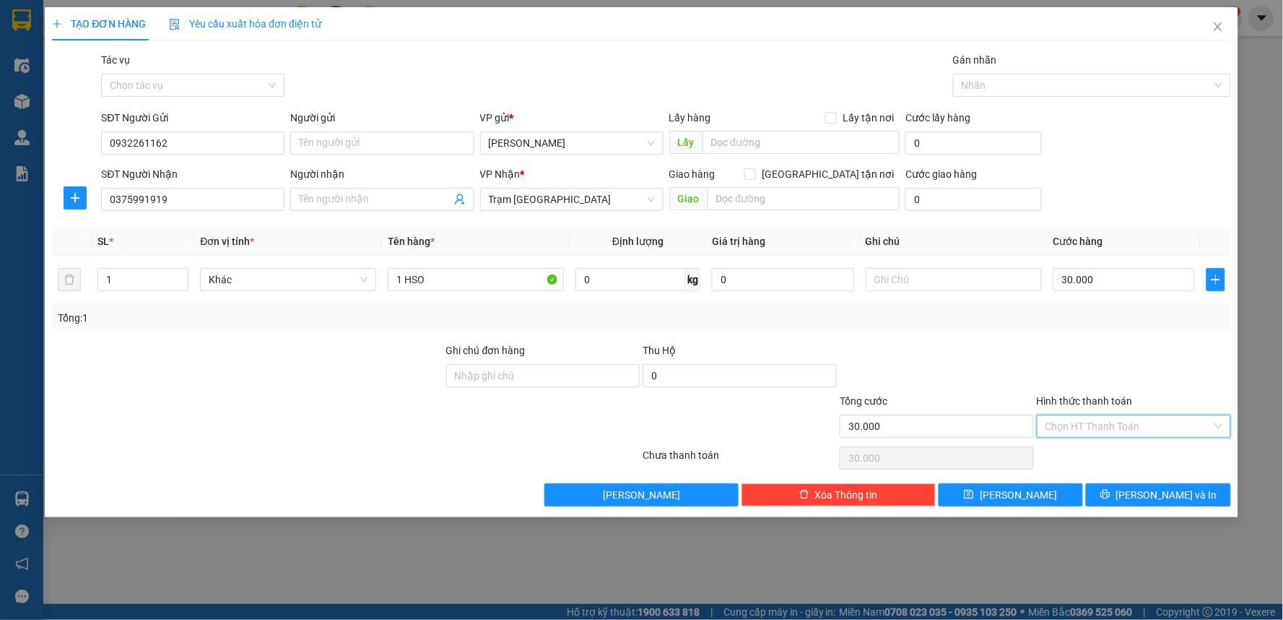
click at [1118, 424] on input "Hình thức thanh toán" at bounding box center [1129, 426] width 167 height 22
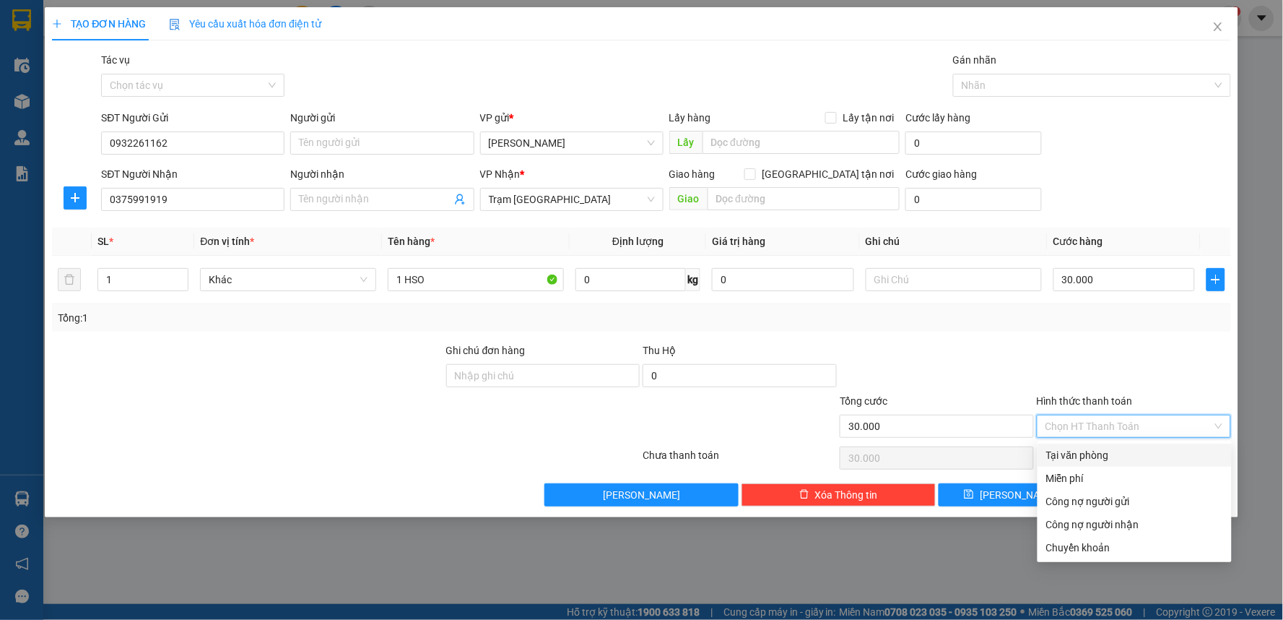
click at [1102, 456] on div "Tại văn phòng" at bounding box center [1134, 455] width 177 height 16
type input "0"
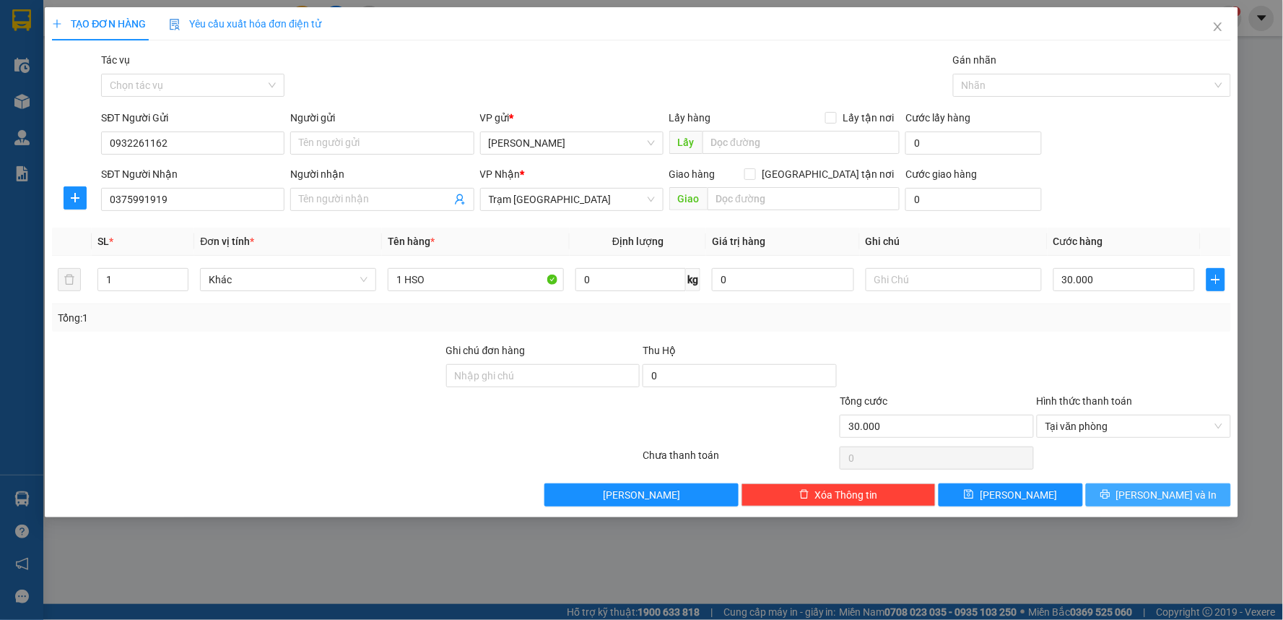
click at [1112, 496] on button "[PERSON_NAME] và In" at bounding box center [1158, 494] width 145 height 23
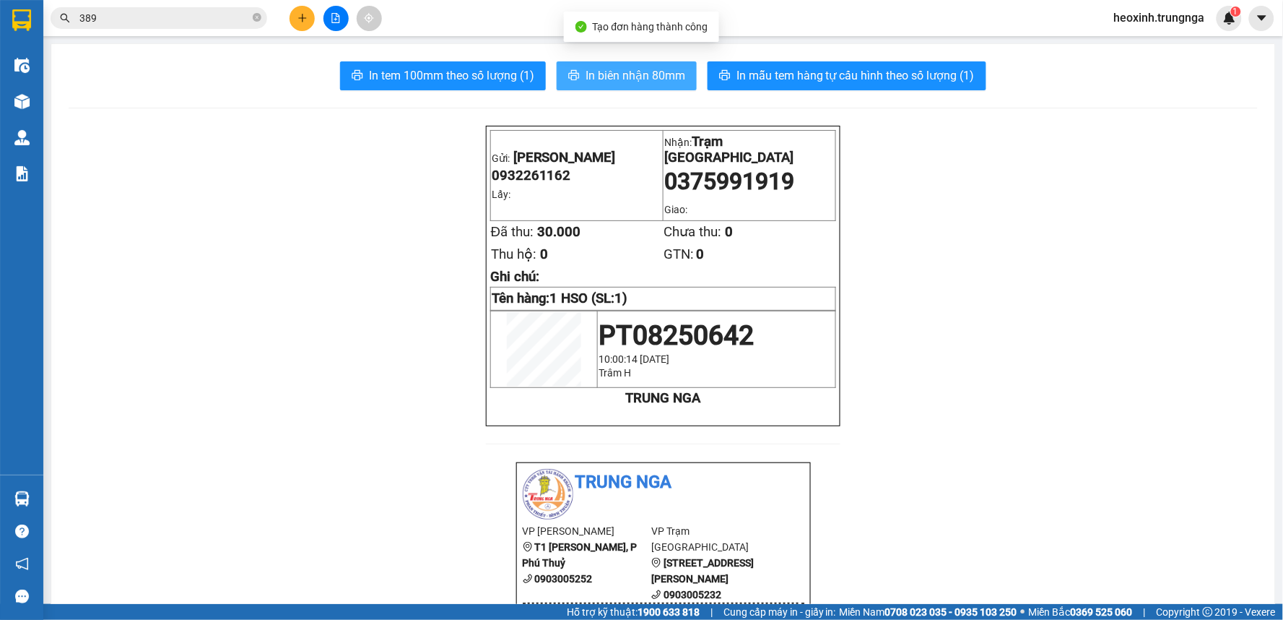
click at [661, 62] on button "In biên nhận 80mm" at bounding box center [627, 75] width 140 height 29
